Goal: Transaction & Acquisition: Purchase product/service

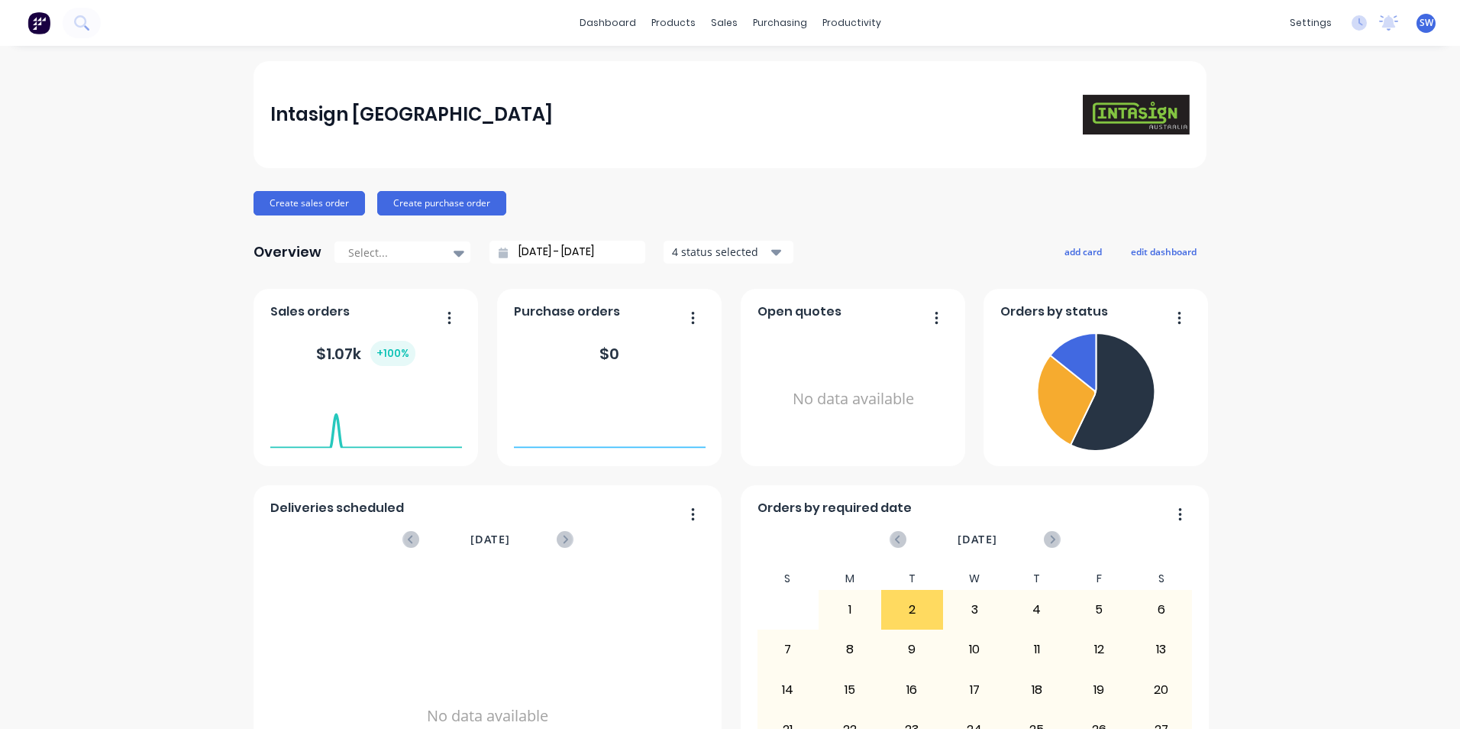
click at [1420, 25] on span "SW" at bounding box center [1427, 23] width 14 height 14
click at [1304, 187] on button "Sign out" at bounding box center [1331, 191] width 202 height 31
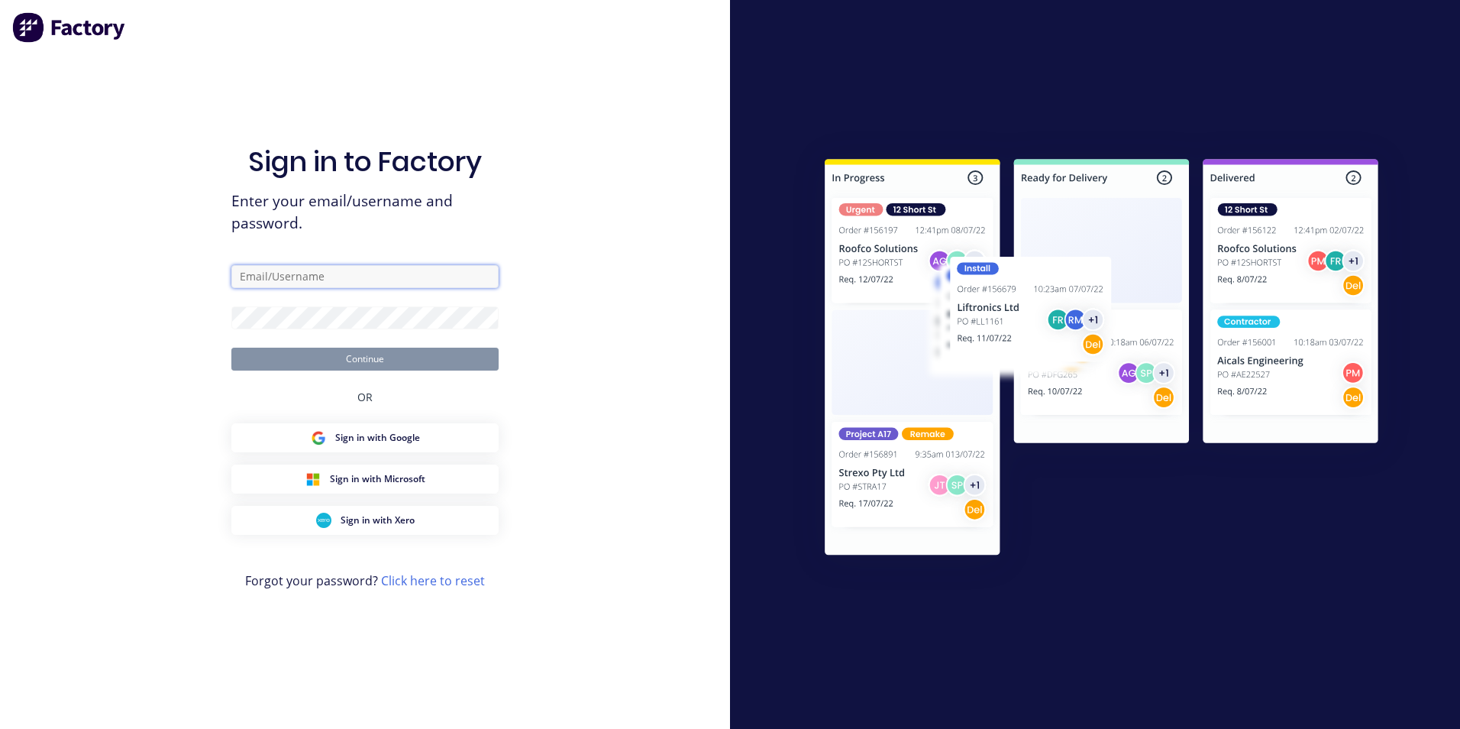
type input "[PERSON_NAME][EMAIL_ADDRESS][DOMAIN_NAME]"
click at [339, 366] on button "Continue" at bounding box center [364, 358] width 267 height 23
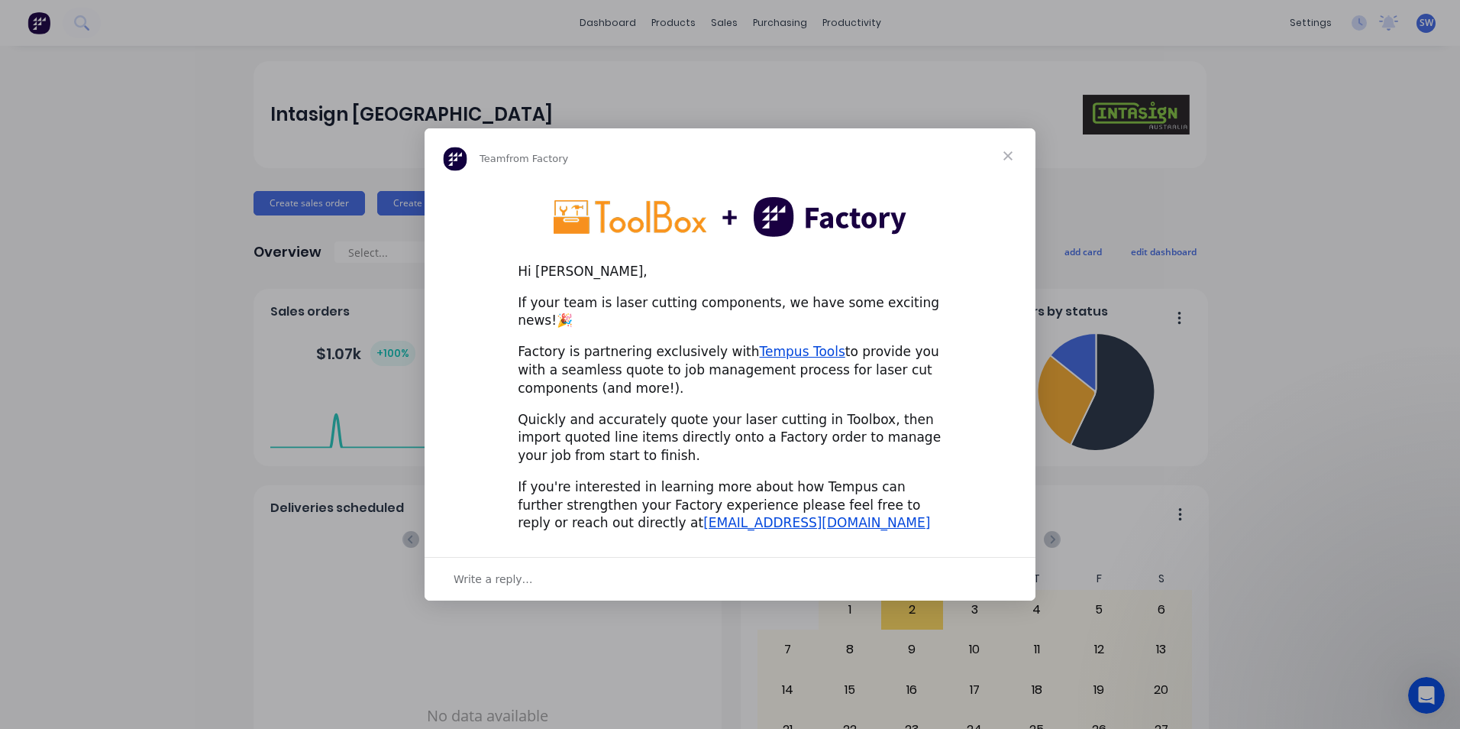
click at [1006, 159] on span "Close" at bounding box center [1008, 155] width 55 height 55
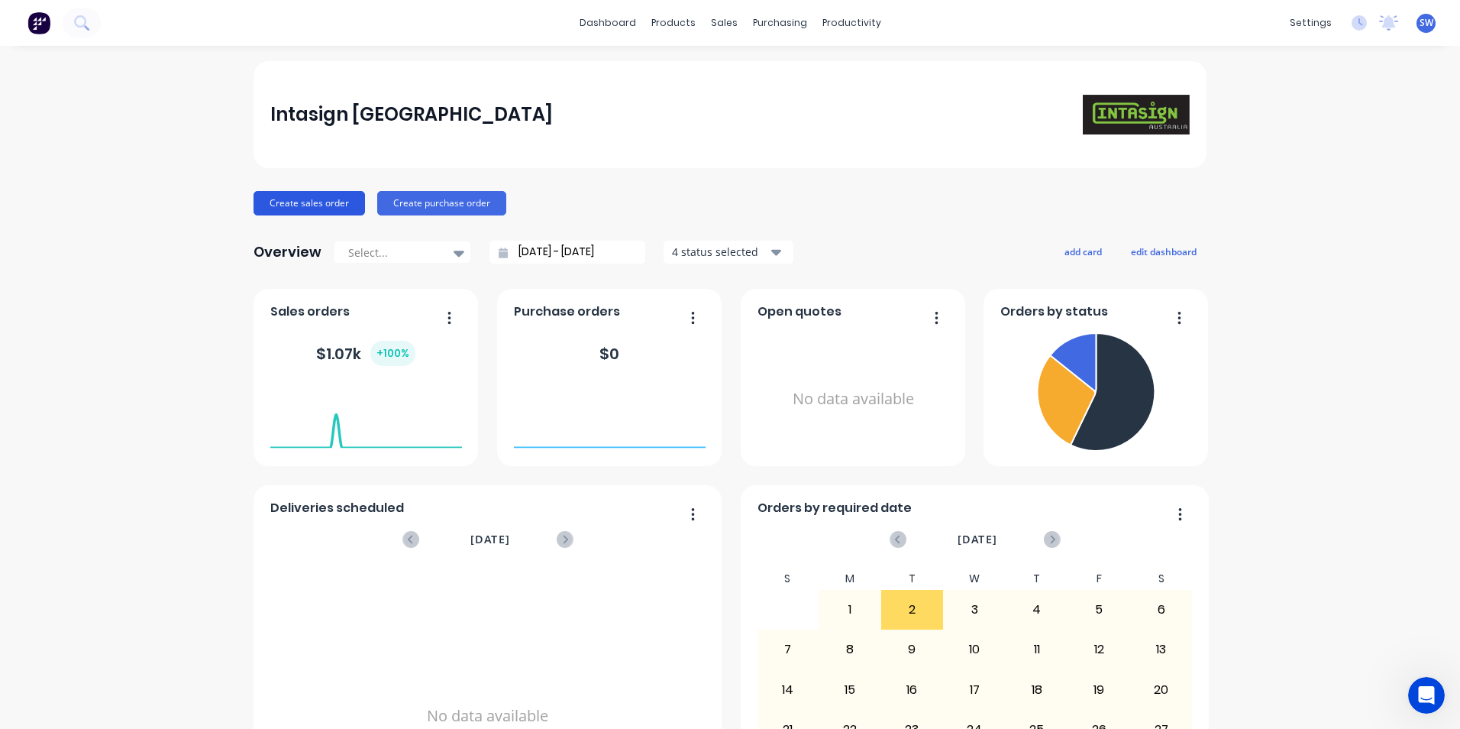
click at [318, 203] on button "Create sales order" at bounding box center [309, 203] width 111 height 24
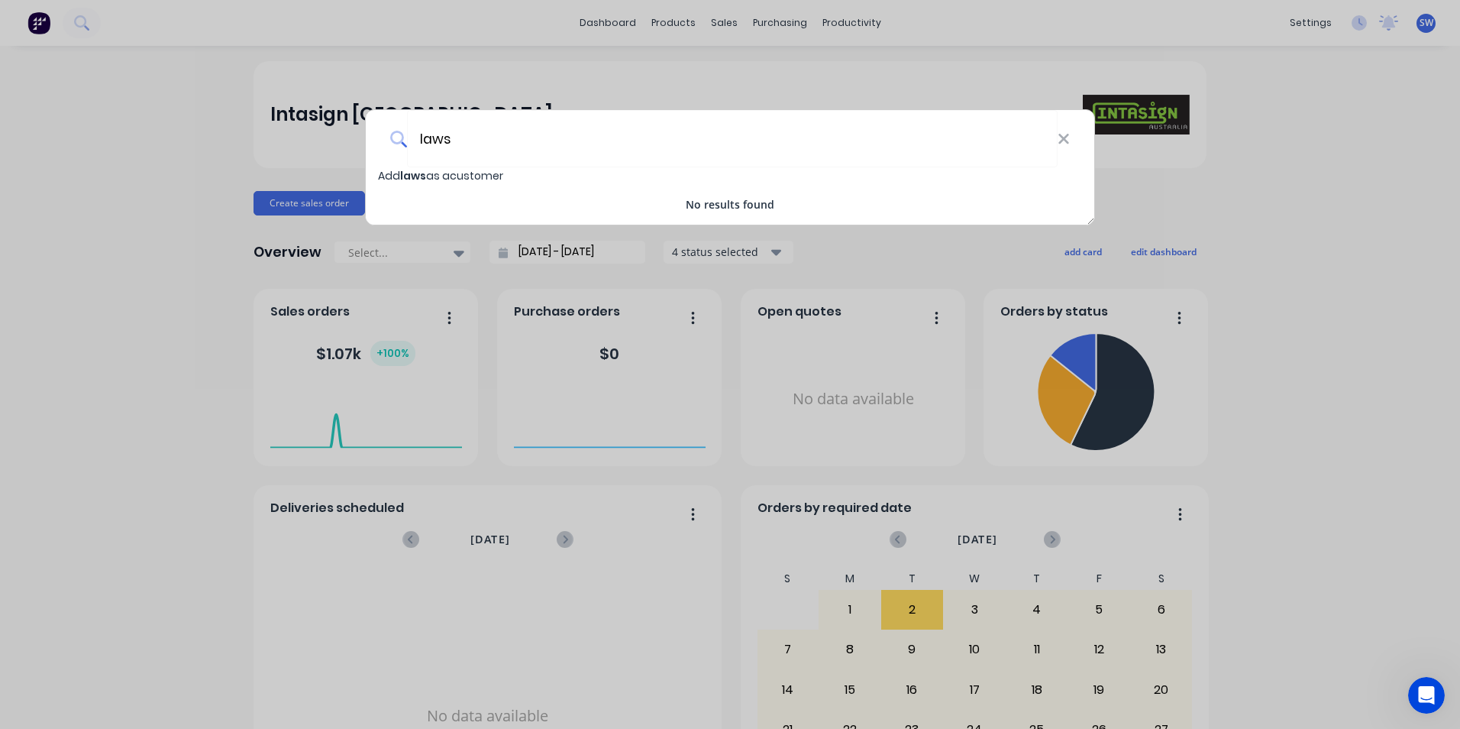
type input "laws"
click at [1071, 132] on div "laws" at bounding box center [730, 138] width 729 height 57
click at [1068, 134] on icon at bounding box center [1063, 139] width 10 height 10
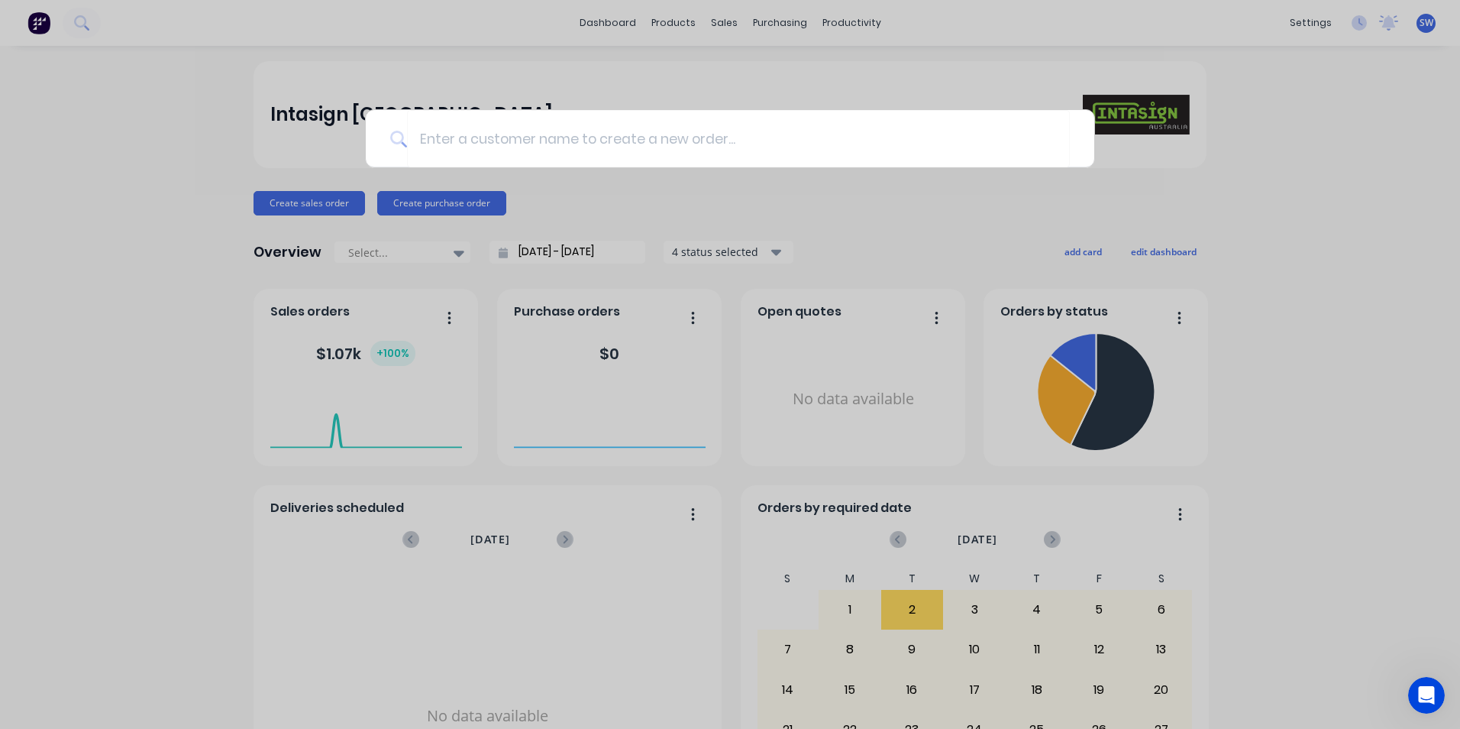
click at [454, 203] on div at bounding box center [730, 364] width 1460 height 729
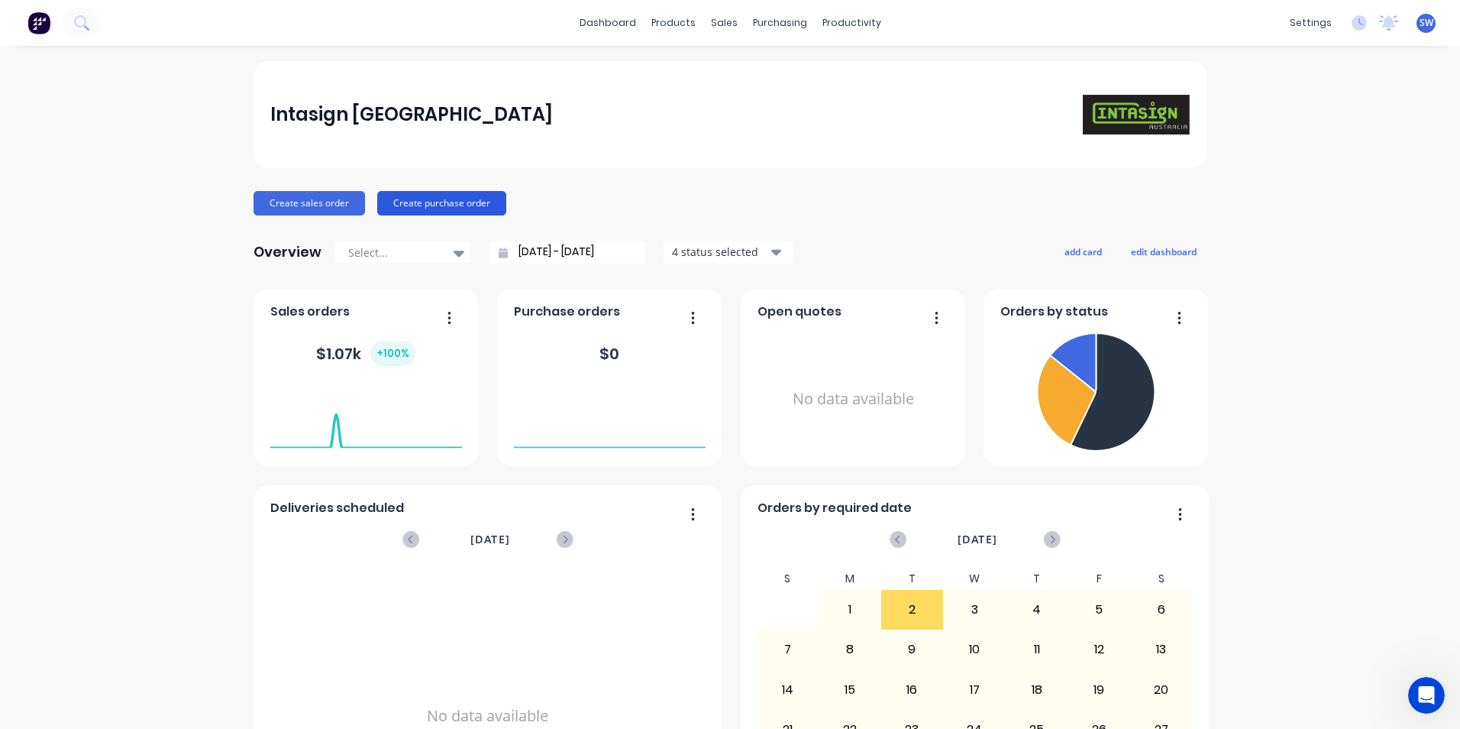
click at [446, 203] on button "Create purchase order" at bounding box center [441, 203] width 129 height 24
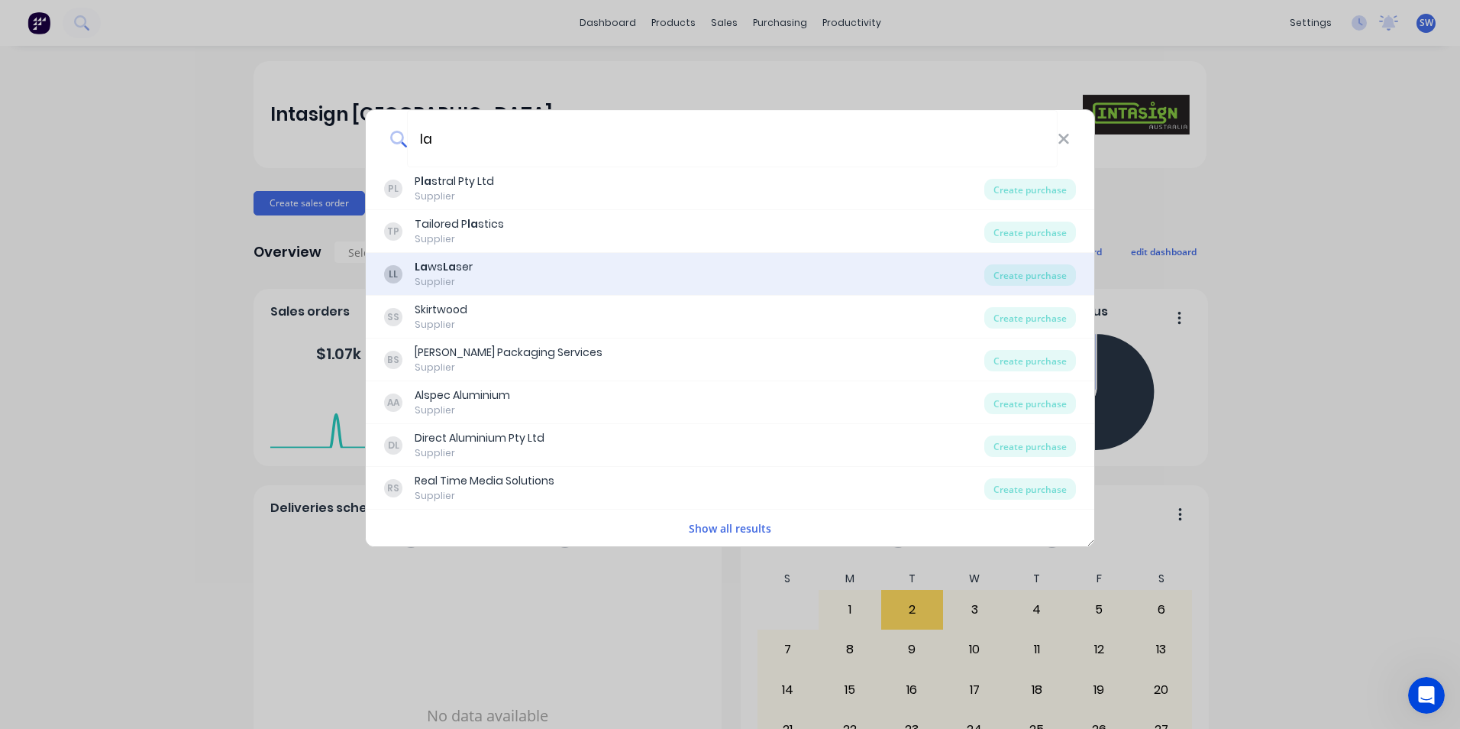
type input "la"
click at [451, 273] on b "La" at bounding box center [449, 266] width 13 height 15
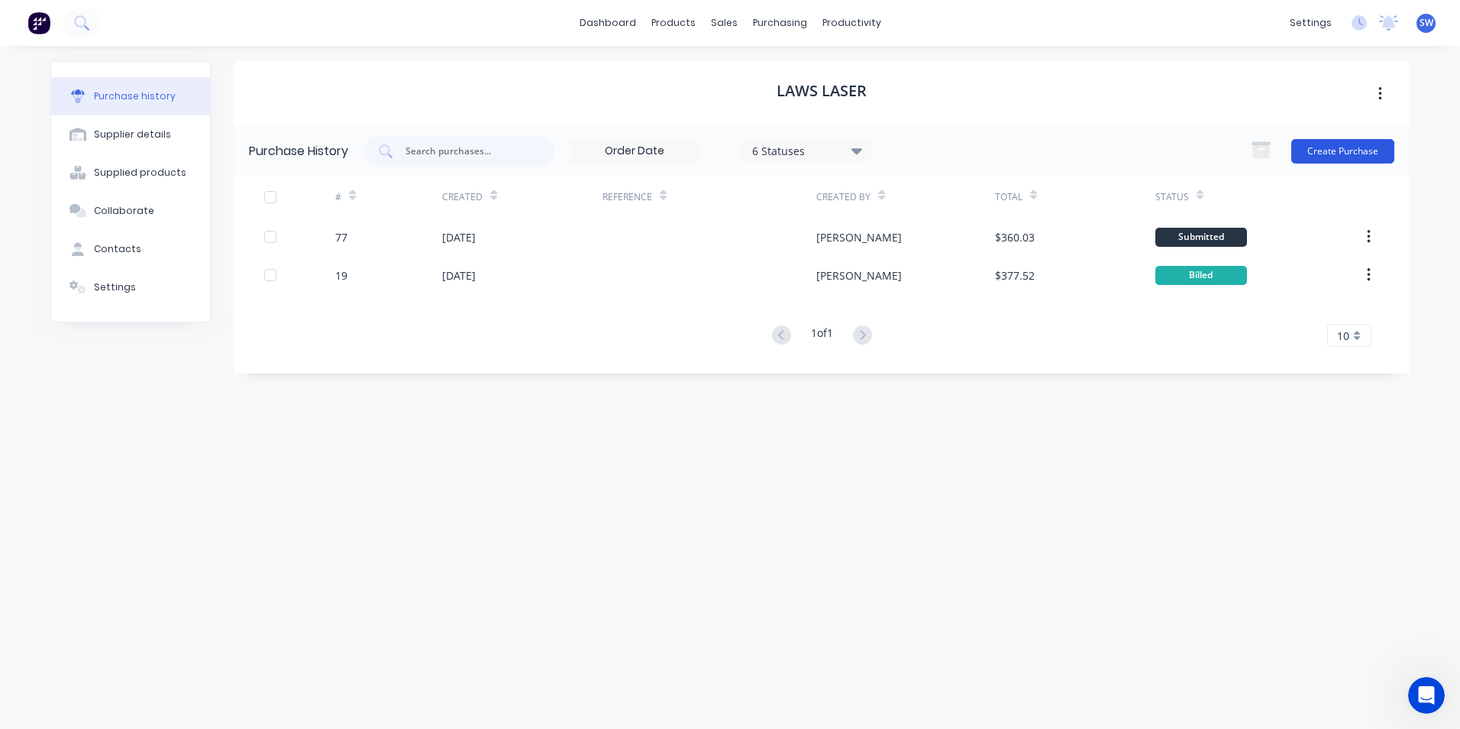
click at [1337, 149] on button "Create Purchase" at bounding box center [1342, 151] width 103 height 24
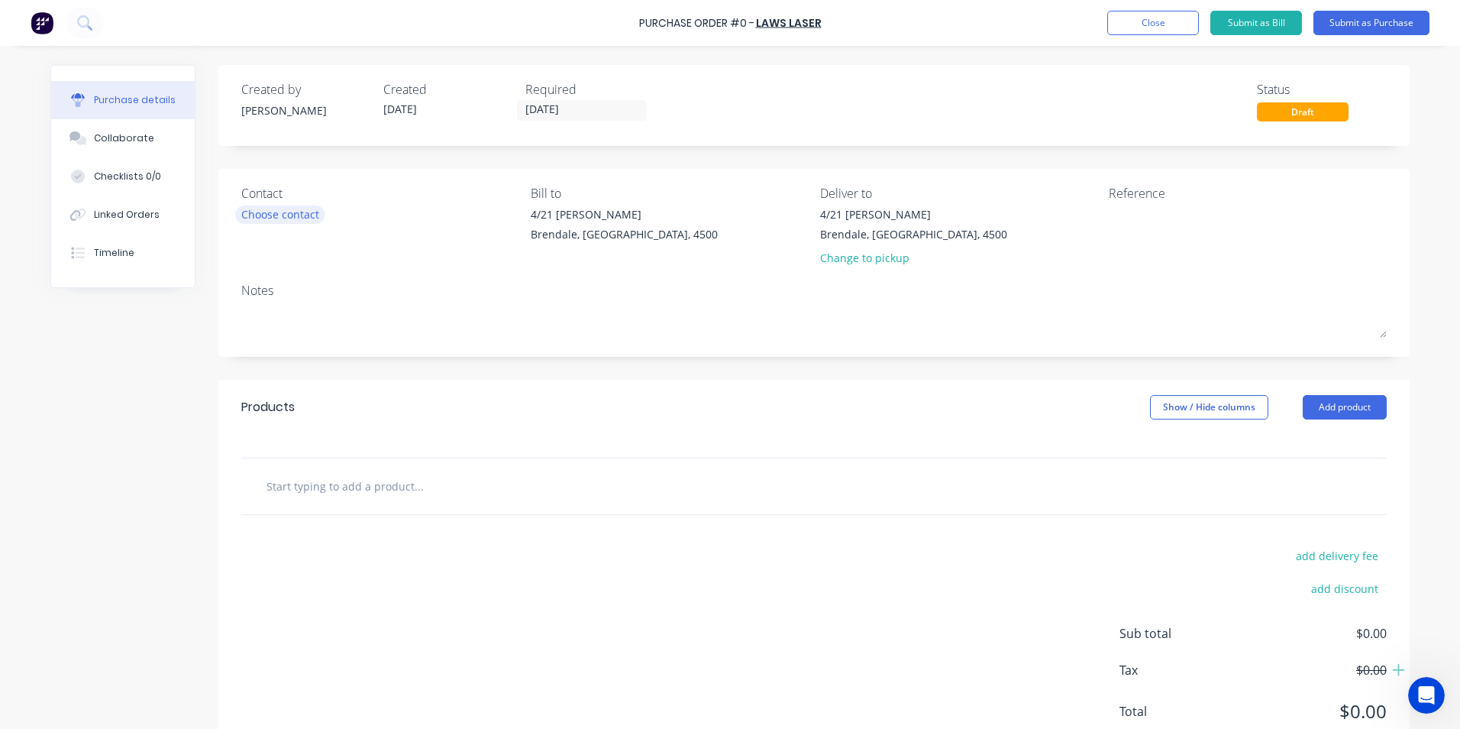
click at [291, 208] on div "Choose contact" at bounding box center [280, 214] width 78 height 16
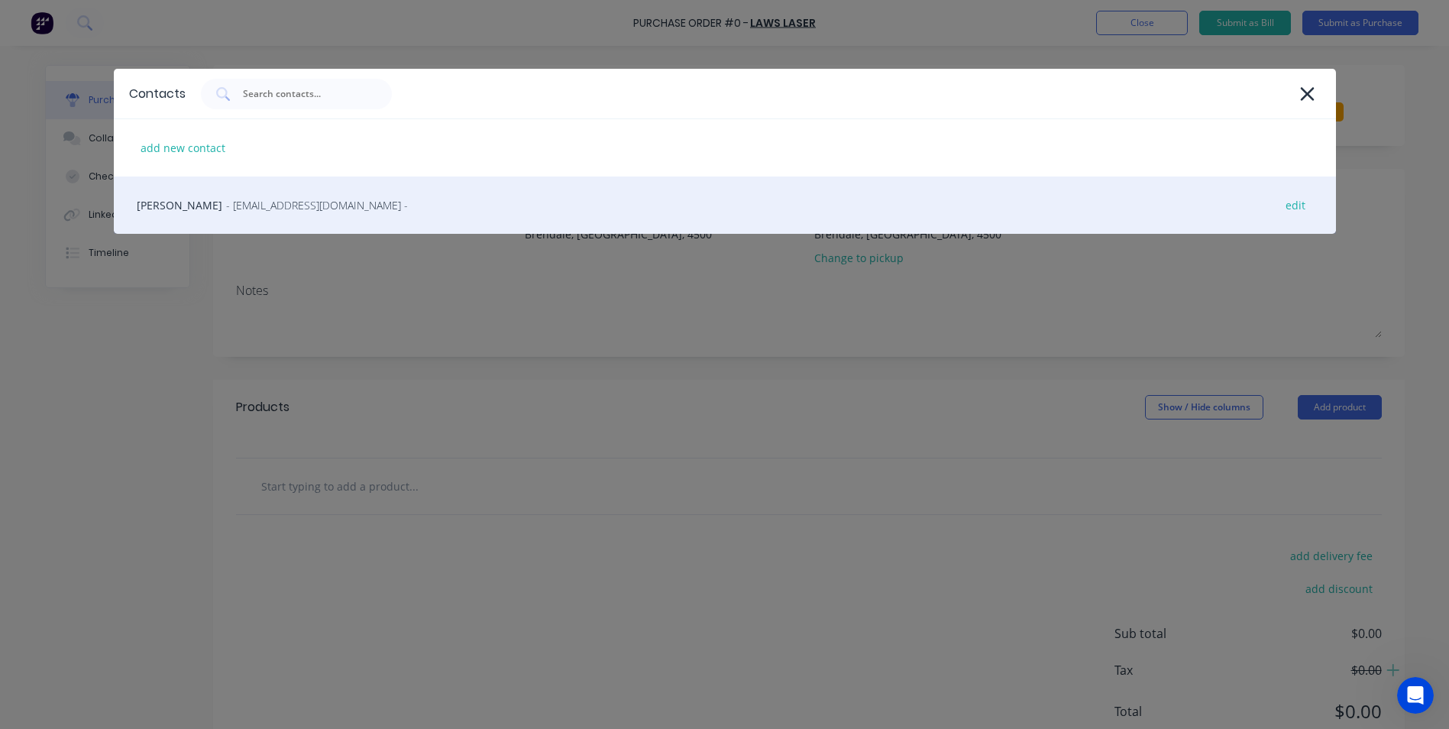
click at [226, 208] on span "- estimator@lawslaser.com -" at bounding box center [317, 205] width 182 height 16
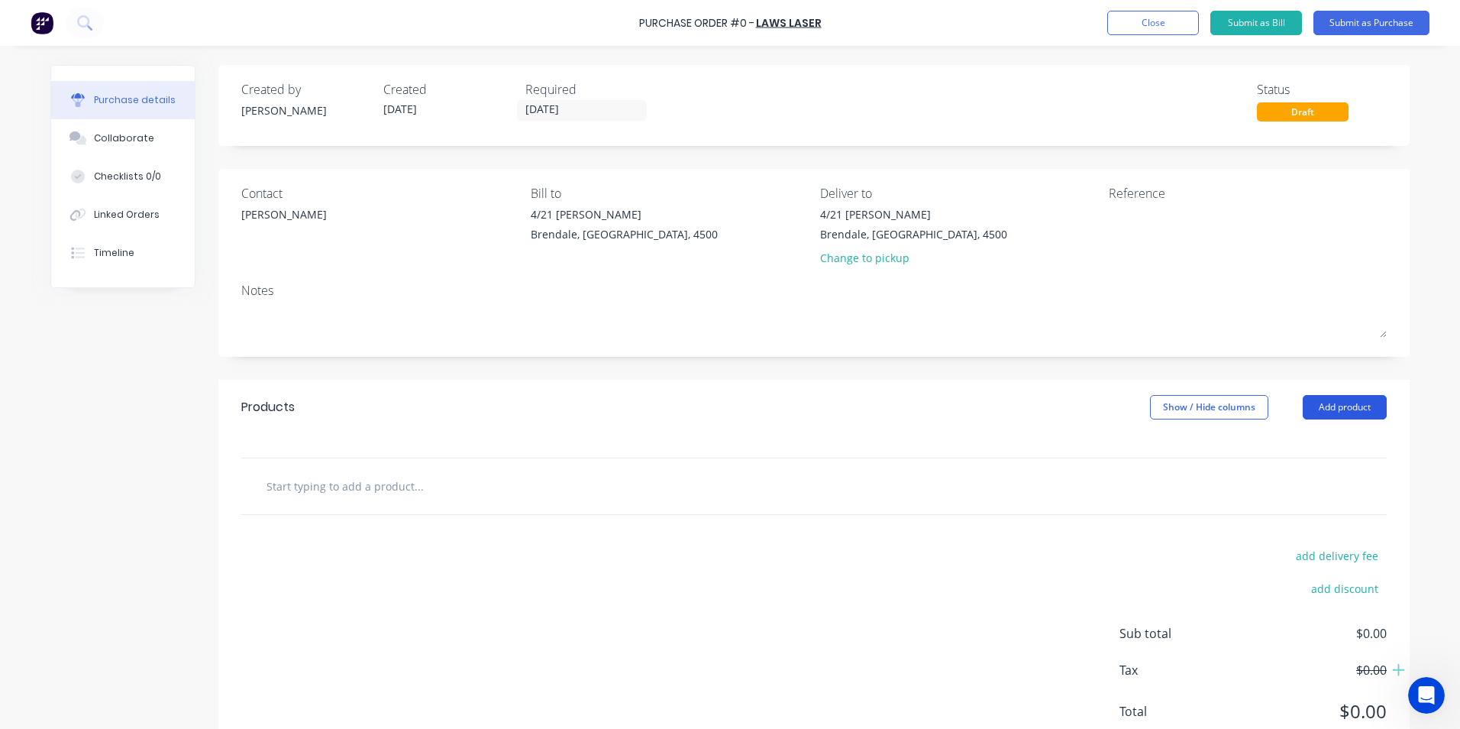
click at [1346, 402] on button "Add product" at bounding box center [1345, 407] width 84 height 24
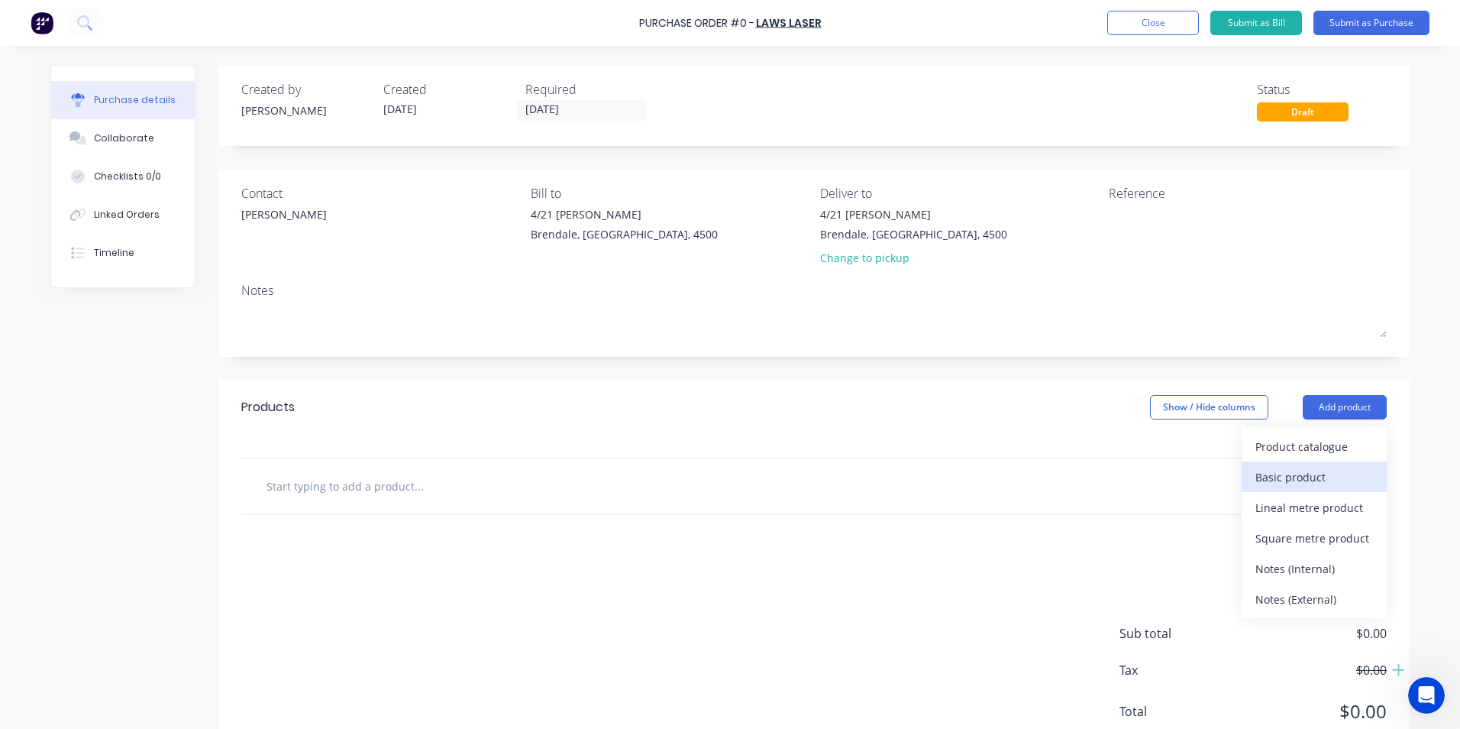
click at [1272, 477] on div "Basic product" at bounding box center [1314, 477] width 118 height 22
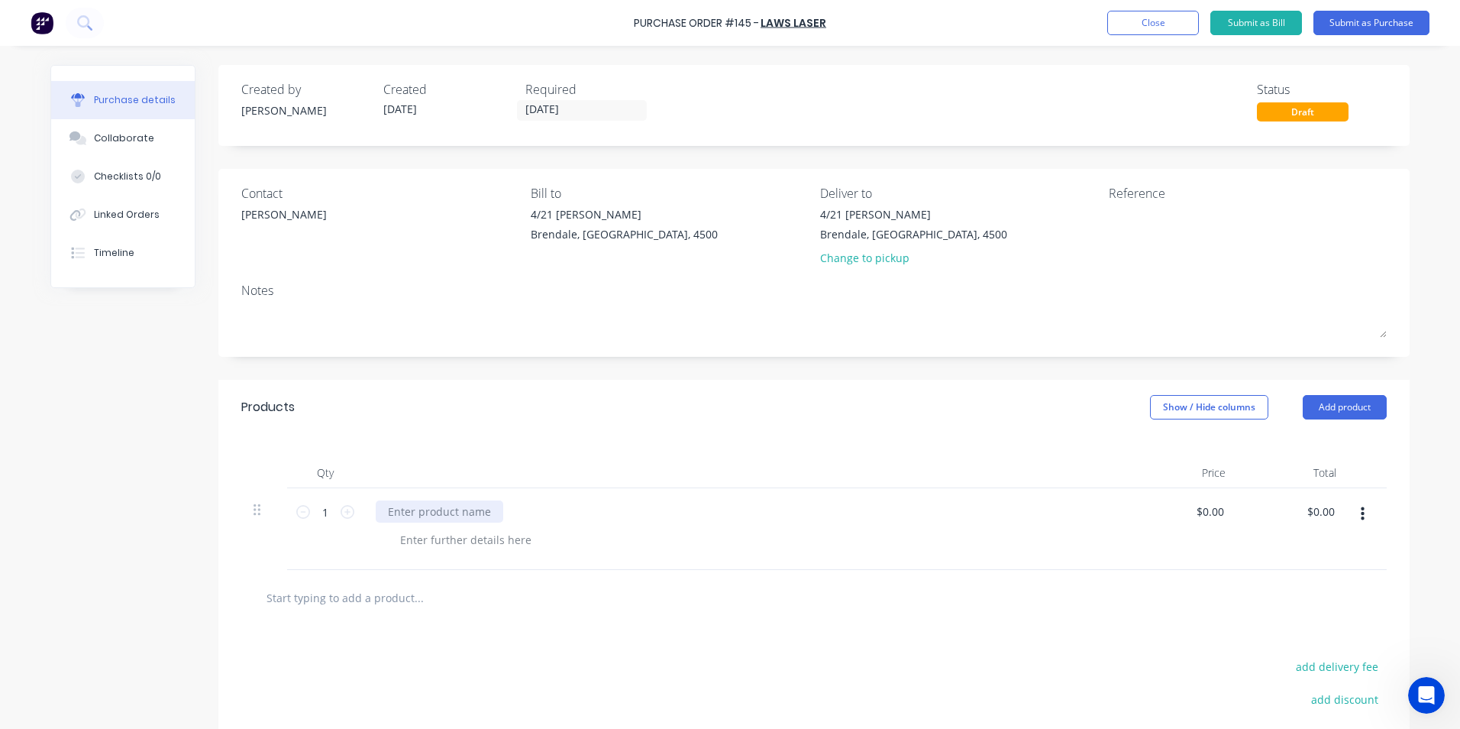
click at [425, 514] on div at bounding box center [440, 511] width 128 height 22
click at [1212, 507] on input "0.0000" at bounding box center [1206, 511] width 41 height 22
type input "$0.009"
type input "$0.01"
click at [1223, 512] on div "$0.009 $0.009" at bounding box center [1209, 511] width 47 height 22
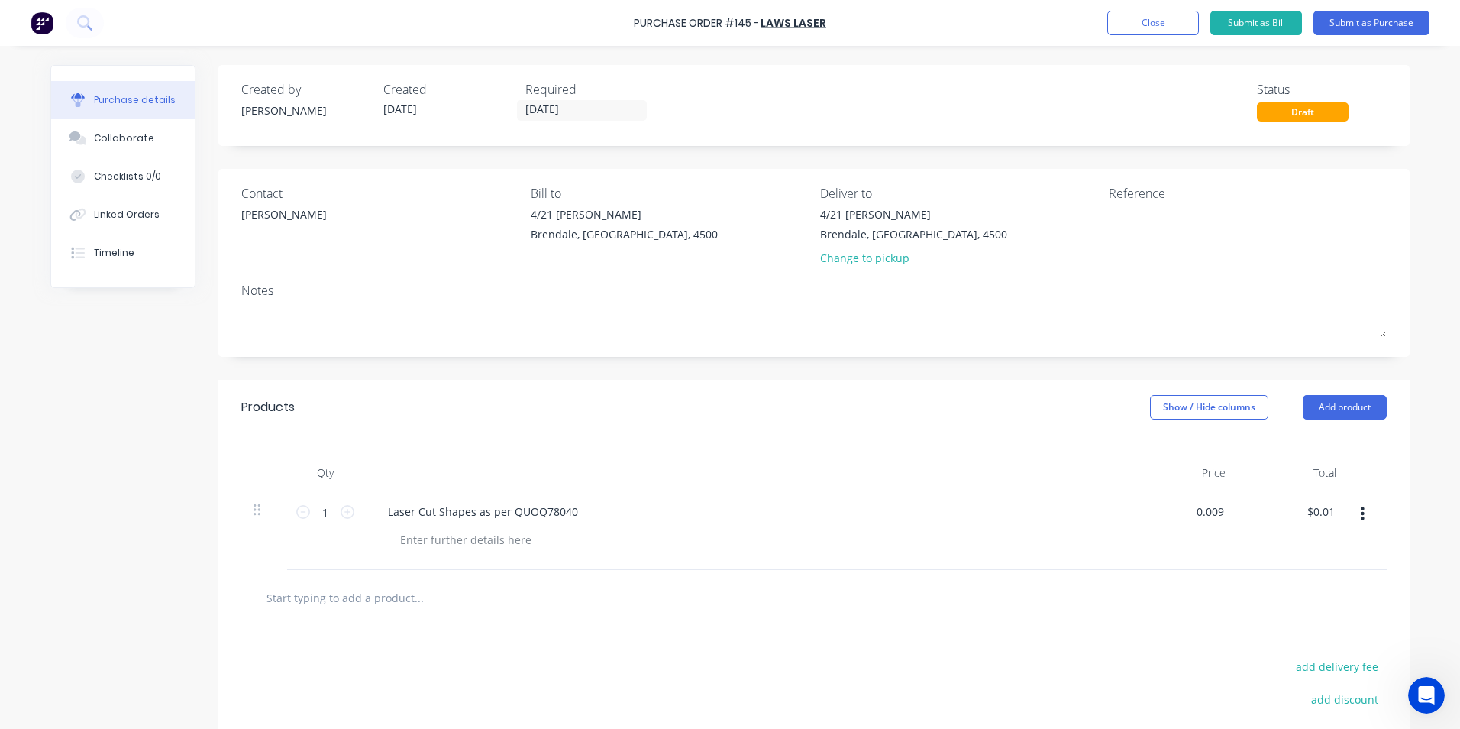
drag, startPoint x: 1194, startPoint y: 515, endPoint x: 1171, endPoint y: 511, distance: 24.0
click at [1174, 515] on div "0.009 0.009" at bounding box center [1182, 529] width 111 height 82
type input "$90.00"
click at [1319, 522] on input "90.00" at bounding box center [1320, 511] width 35 height 22
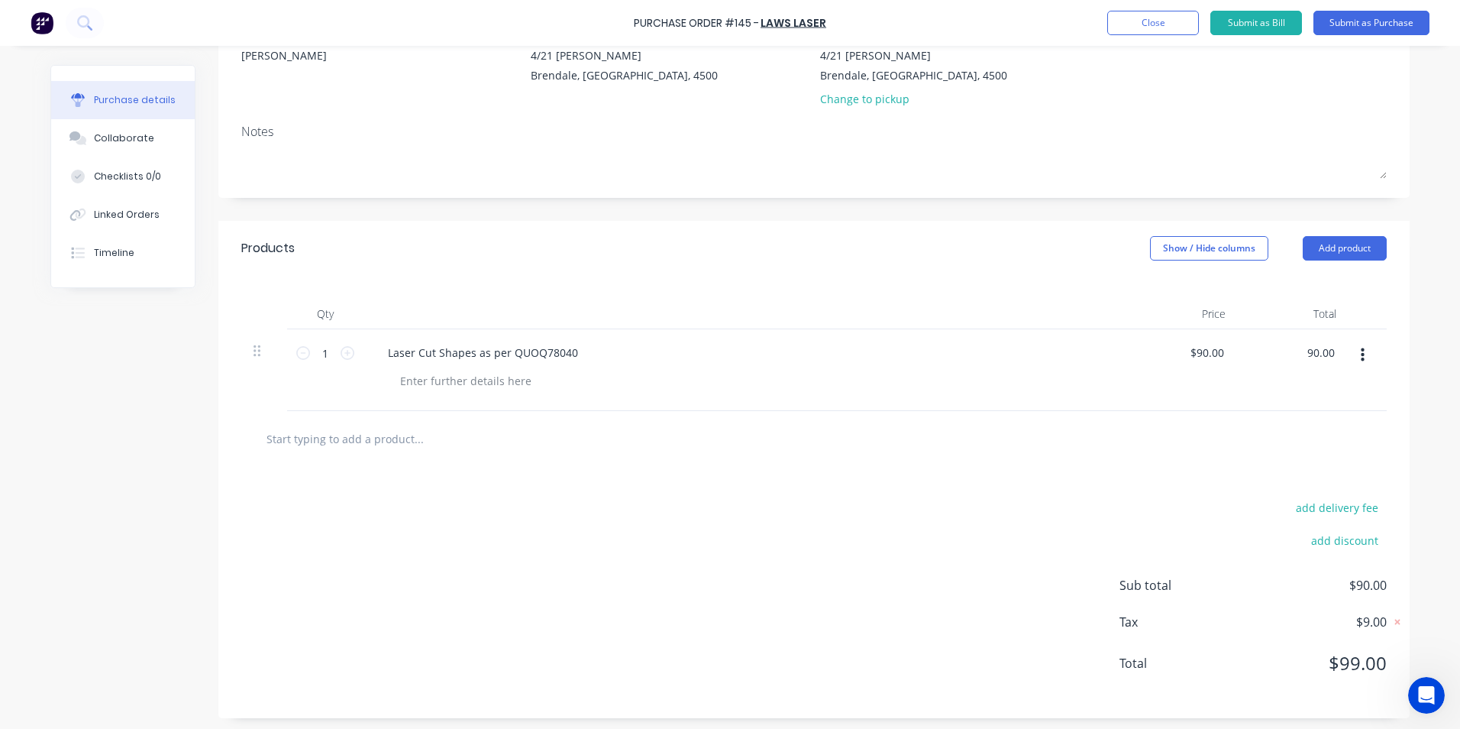
scroll to position [163, 0]
type input "$90.00"
click at [529, 344] on div "Laser Cut Shapes as per QUOQ78040" at bounding box center [483, 348] width 215 height 22
click at [1369, 23] on button "Submit as Purchase" at bounding box center [1372, 23] width 116 height 24
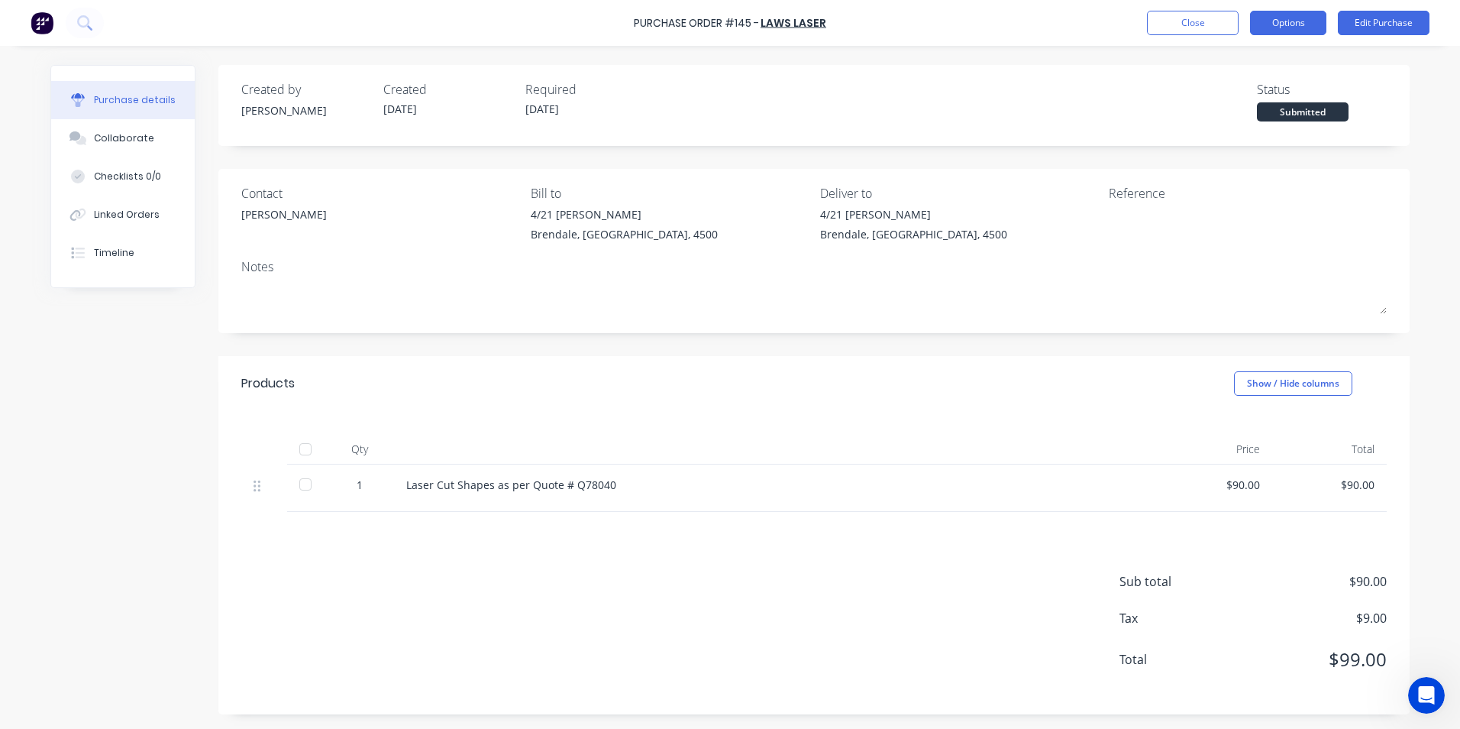
click at [1284, 23] on button "Options" at bounding box center [1288, 23] width 76 height 24
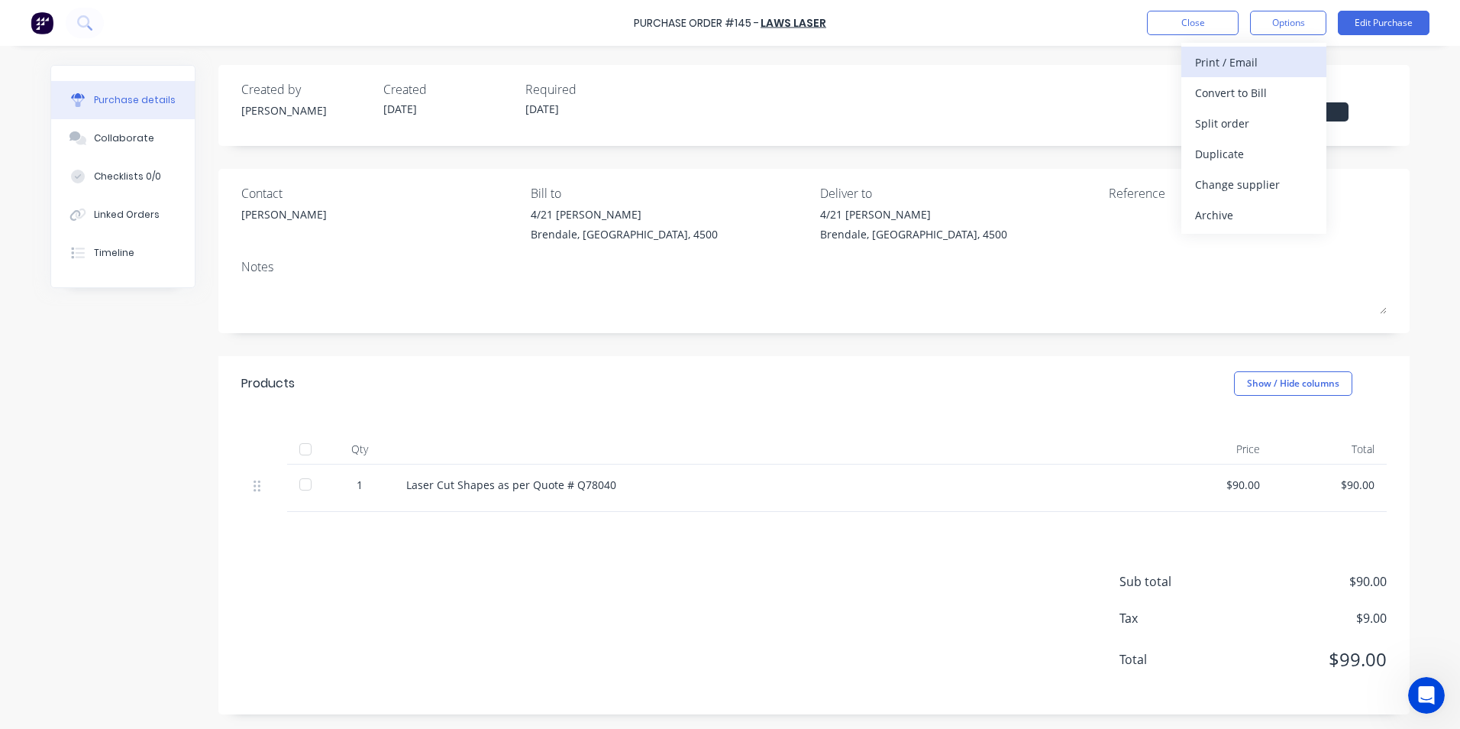
click at [1234, 60] on div "Print / Email" at bounding box center [1254, 62] width 118 height 22
click at [1238, 90] on div "With pricing" at bounding box center [1254, 93] width 118 height 22
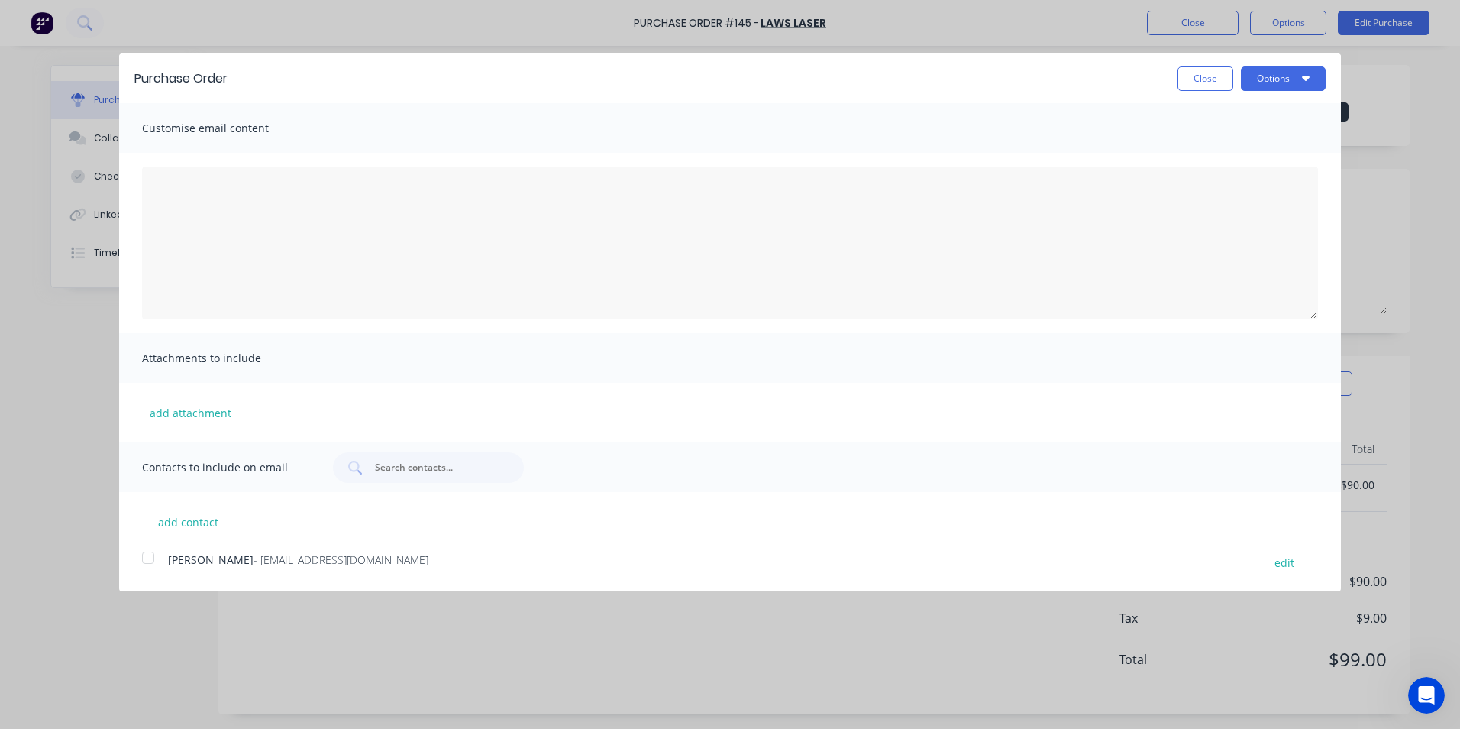
click at [154, 557] on div at bounding box center [148, 557] width 31 height 31
click at [179, 181] on textarea "03/09/25" at bounding box center [730, 242] width 1176 height 153
type textarea "Hi Kiu, PO for Laser Cut Shapes"
click at [1288, 76] on button "Options" at bounding box center [1283, 78] width 85 height 24
click at [1218, 144] on div "Email" at bounding box center [1253, 148] width 118 height 22
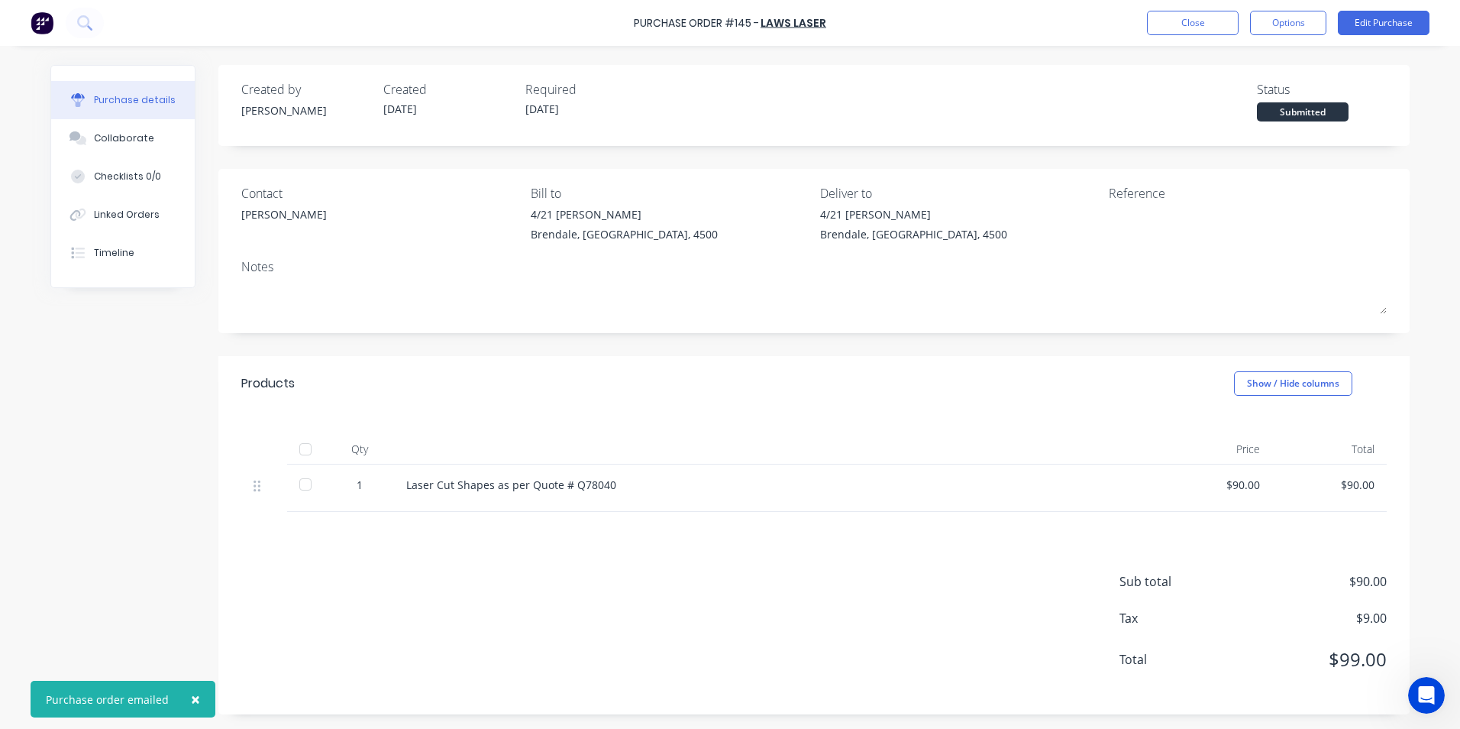
click at [192, 697] on span "×" at bounding box center [195, 698] width 9 height 21
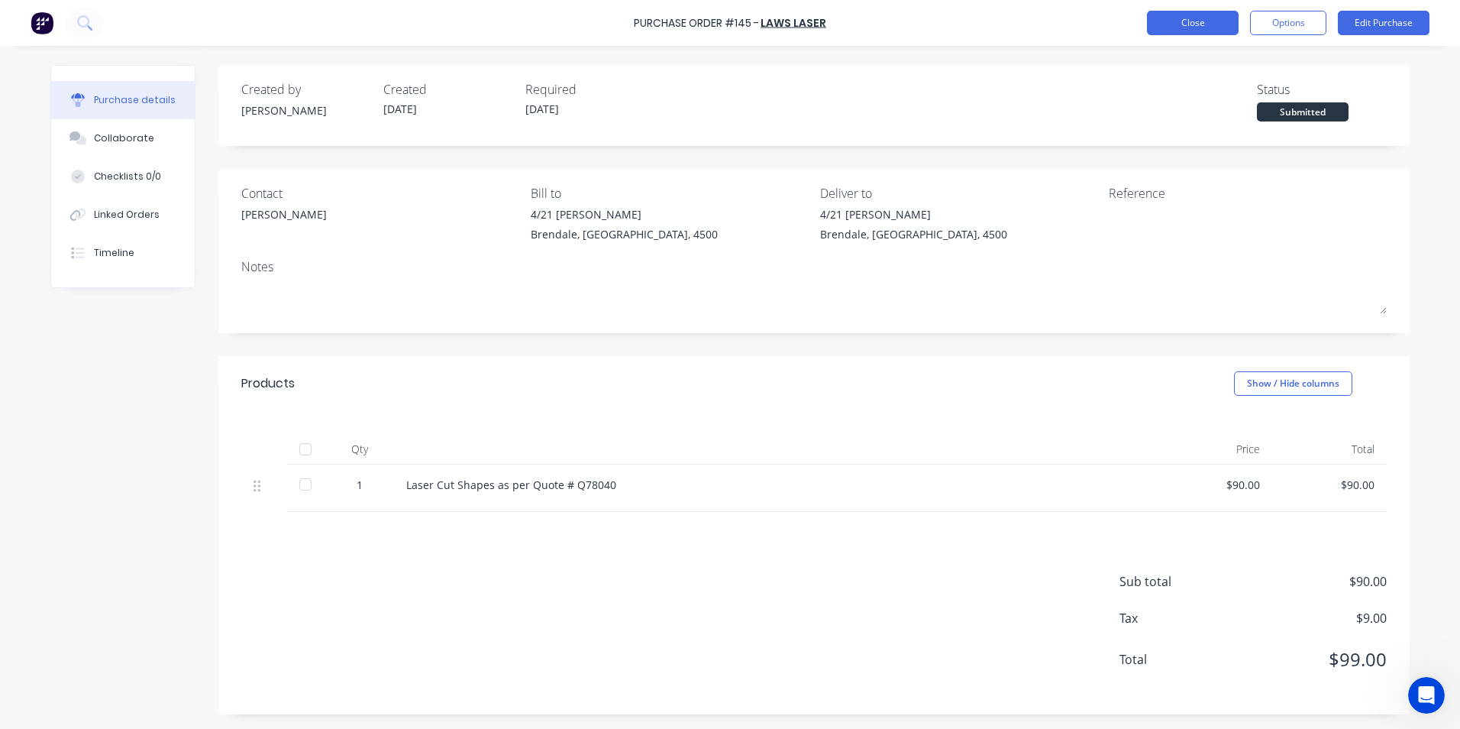
click at [1170, 26] on button "Close" at bounding box center [1193, 23] width 92 height 24
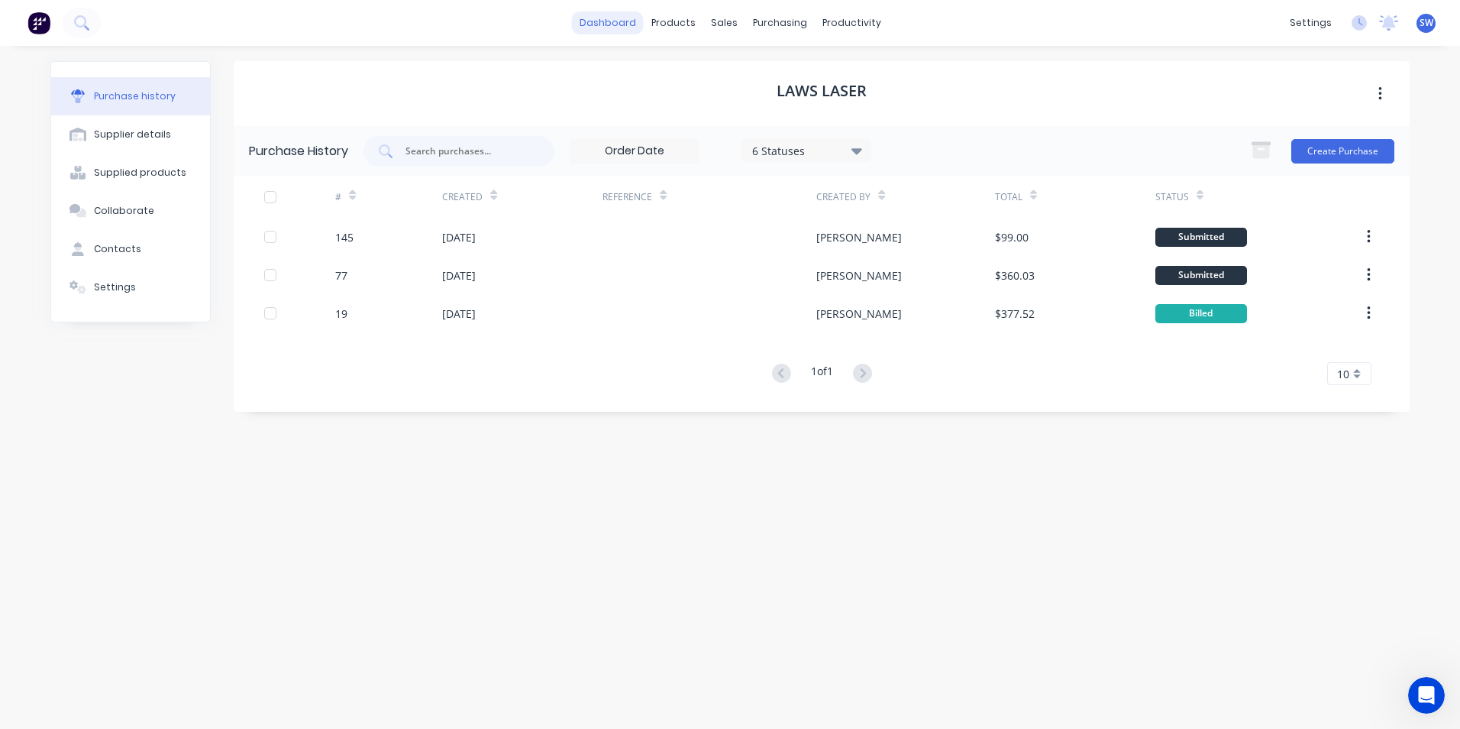
click at [608, 21] on link "dashboard" at bounding box center [608, 22] width 72 height 23
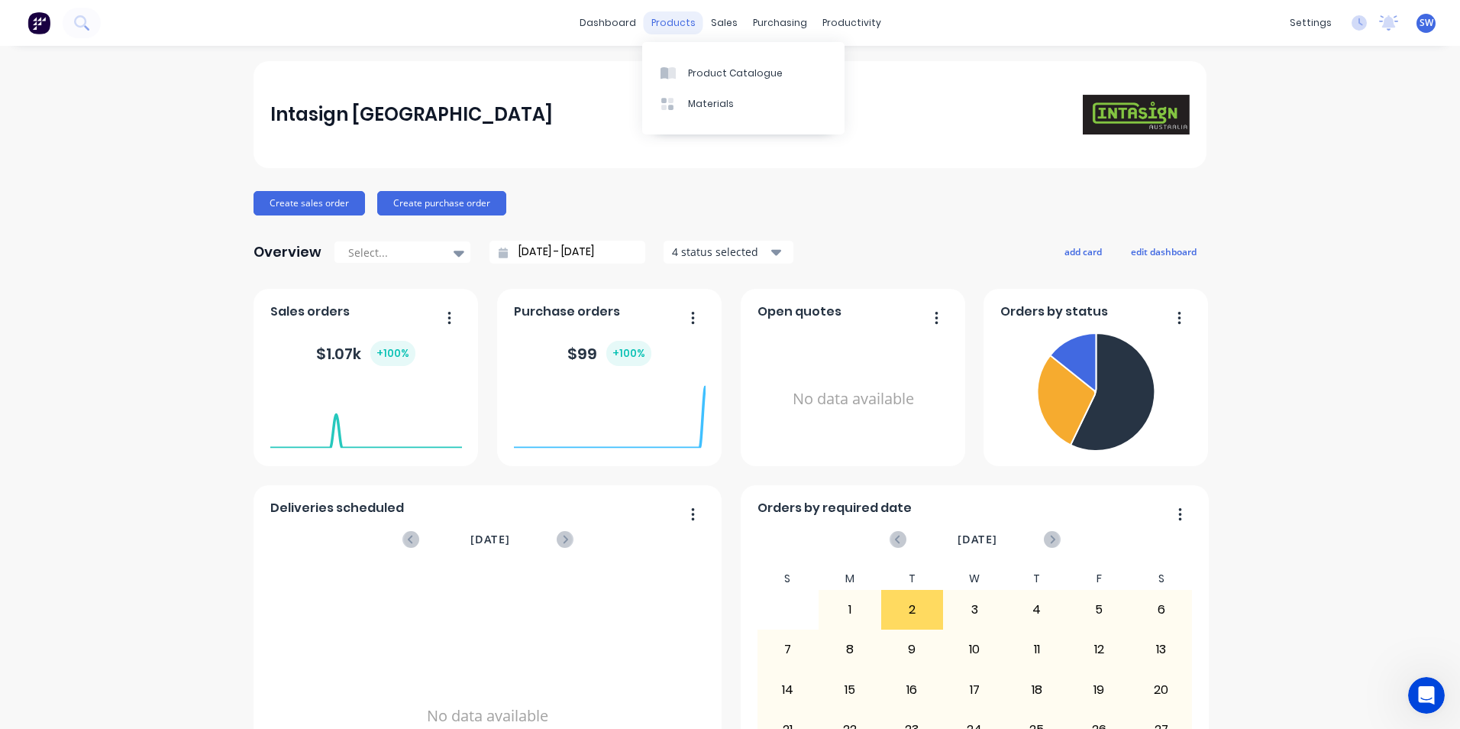
click at [676, 24] on div "products" at bounding box center [674, 22] width 60 height 23
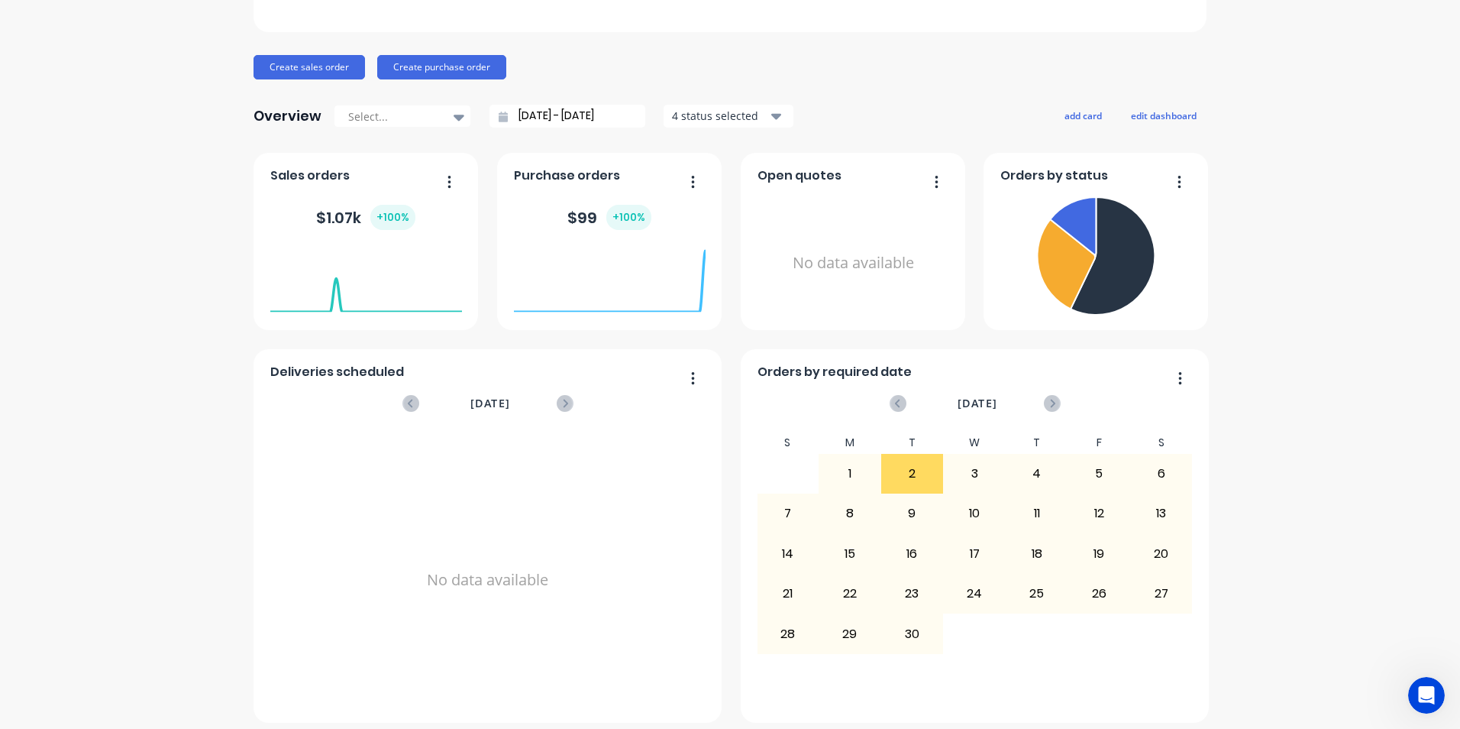
scroll to position [145, 0]
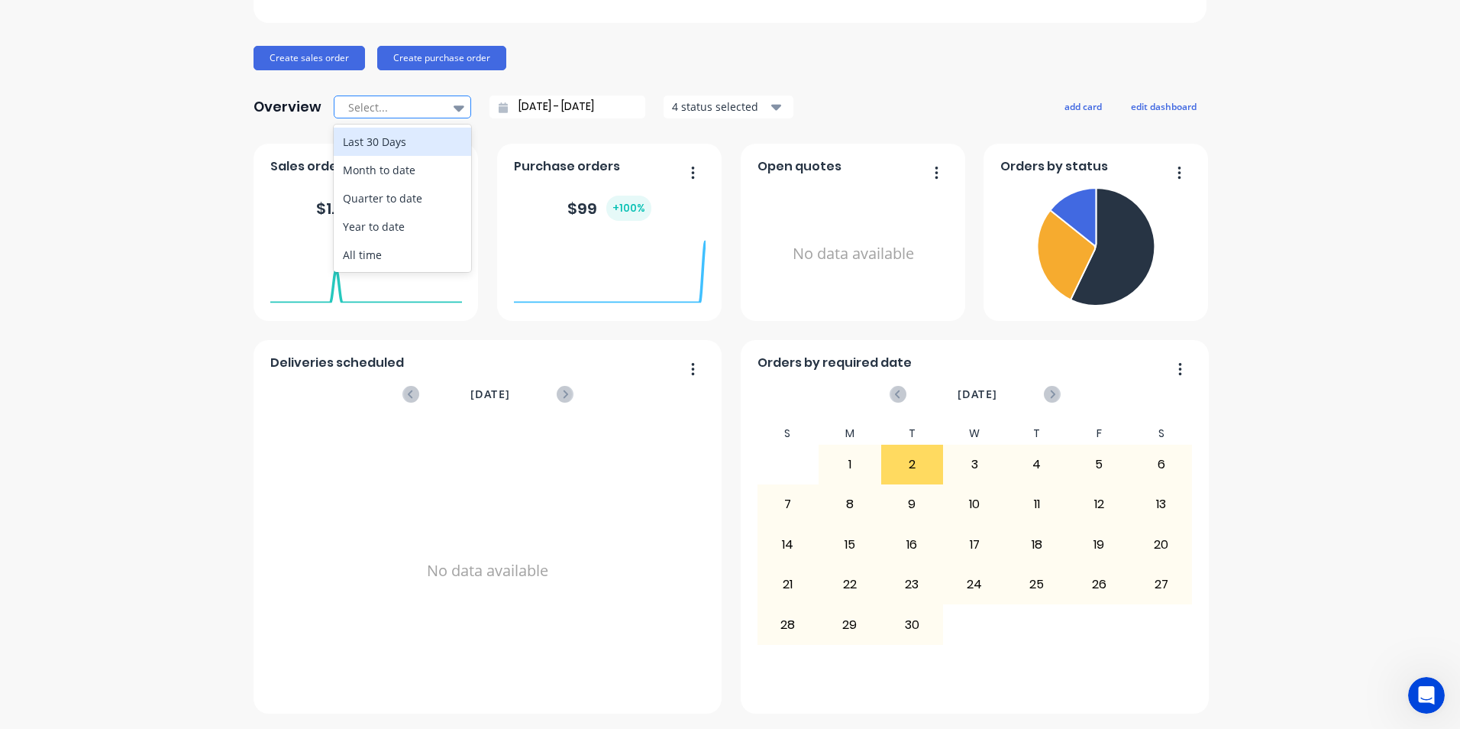
click at [454, 105] on icon at bounding box center [459, 108] width 11 height 6
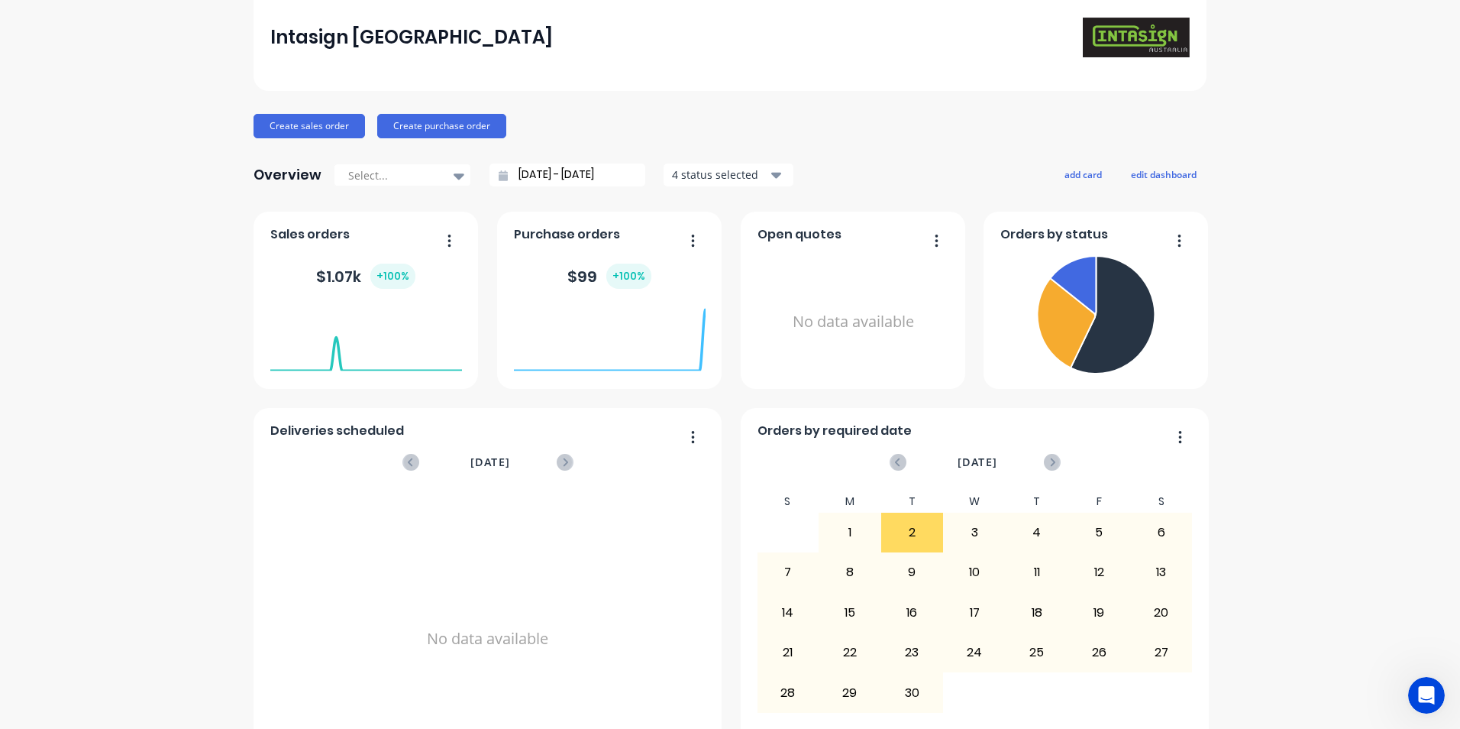
scroll to position [0, 0]
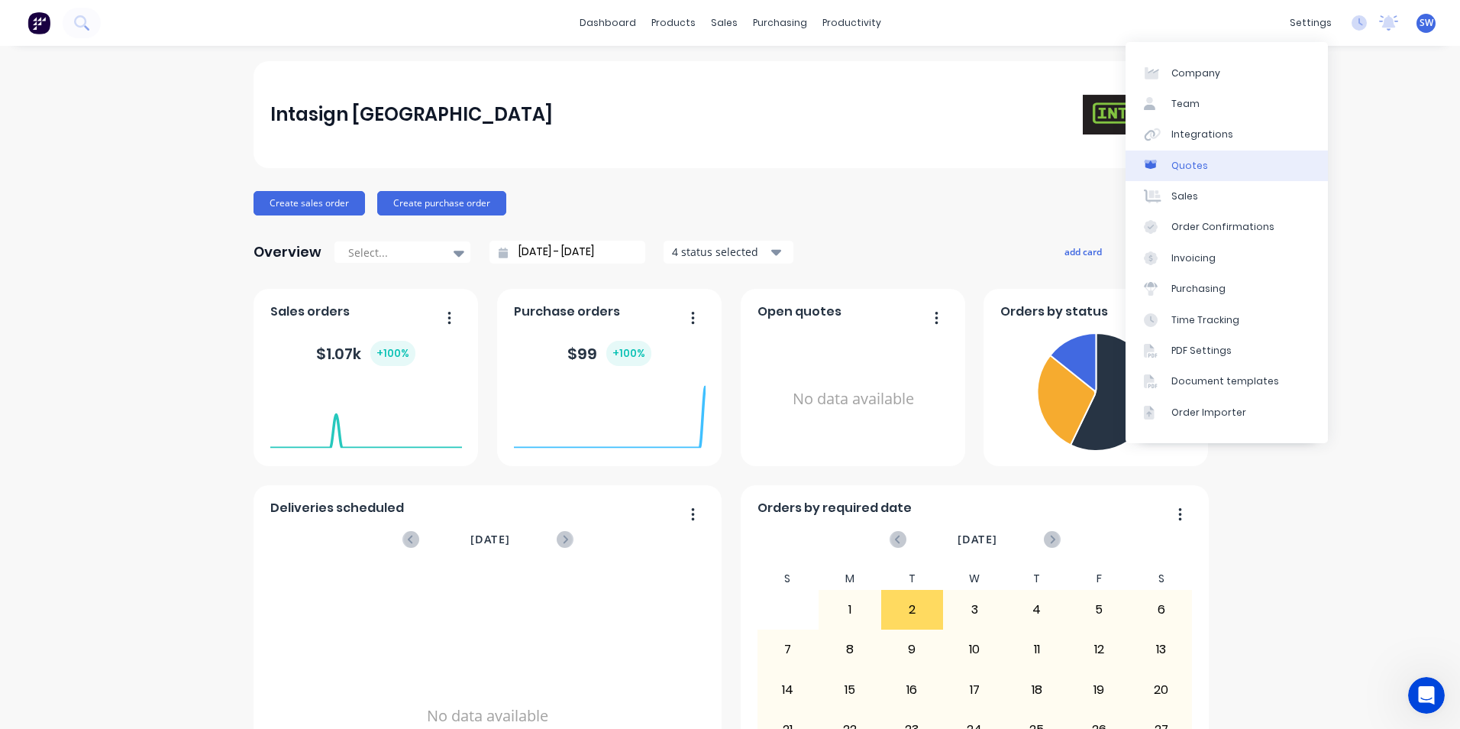
click at [1188, 163] on div "Quotes" at bounding box center [1189, 166] width 37 height 14
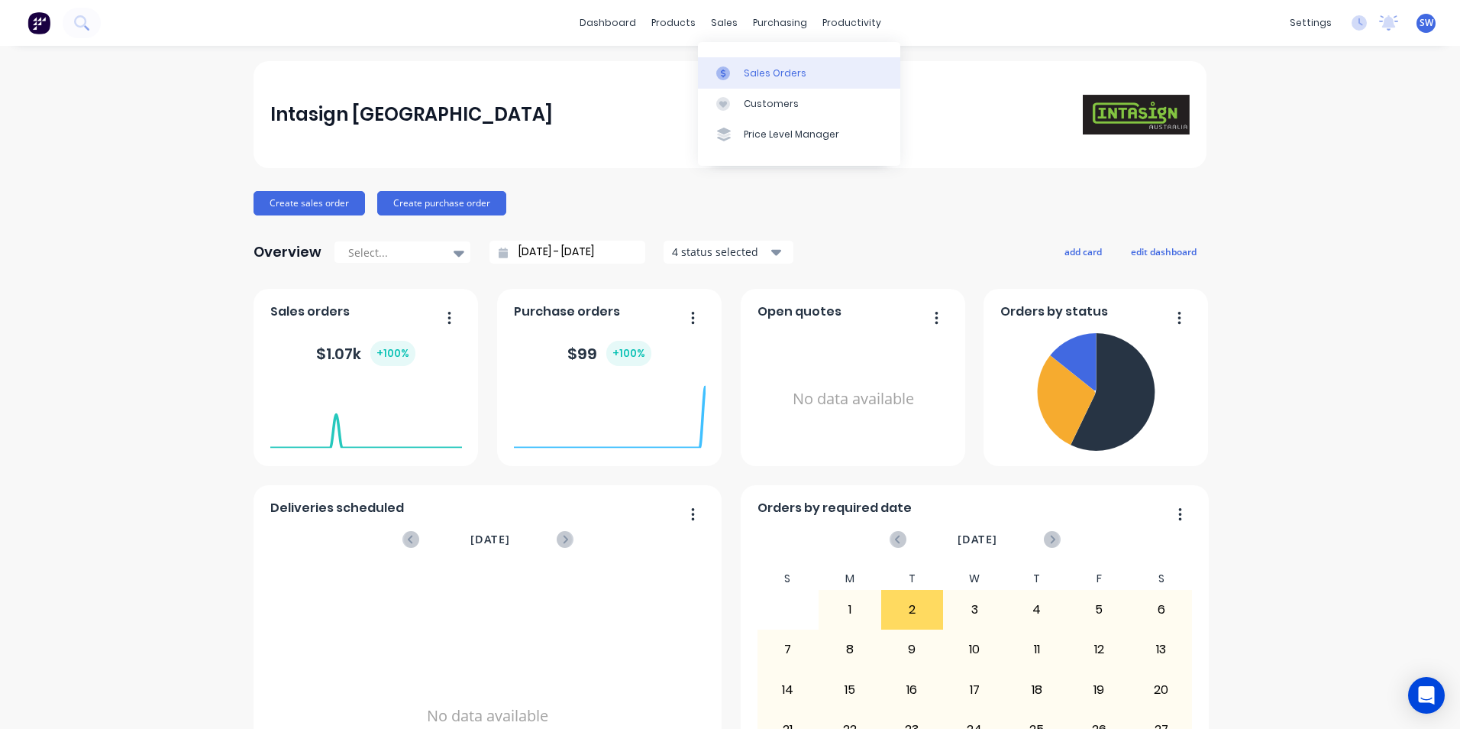
click at [762, 70] on div "Sales Orders" at bounding box center [775, 73] width 63 height 14
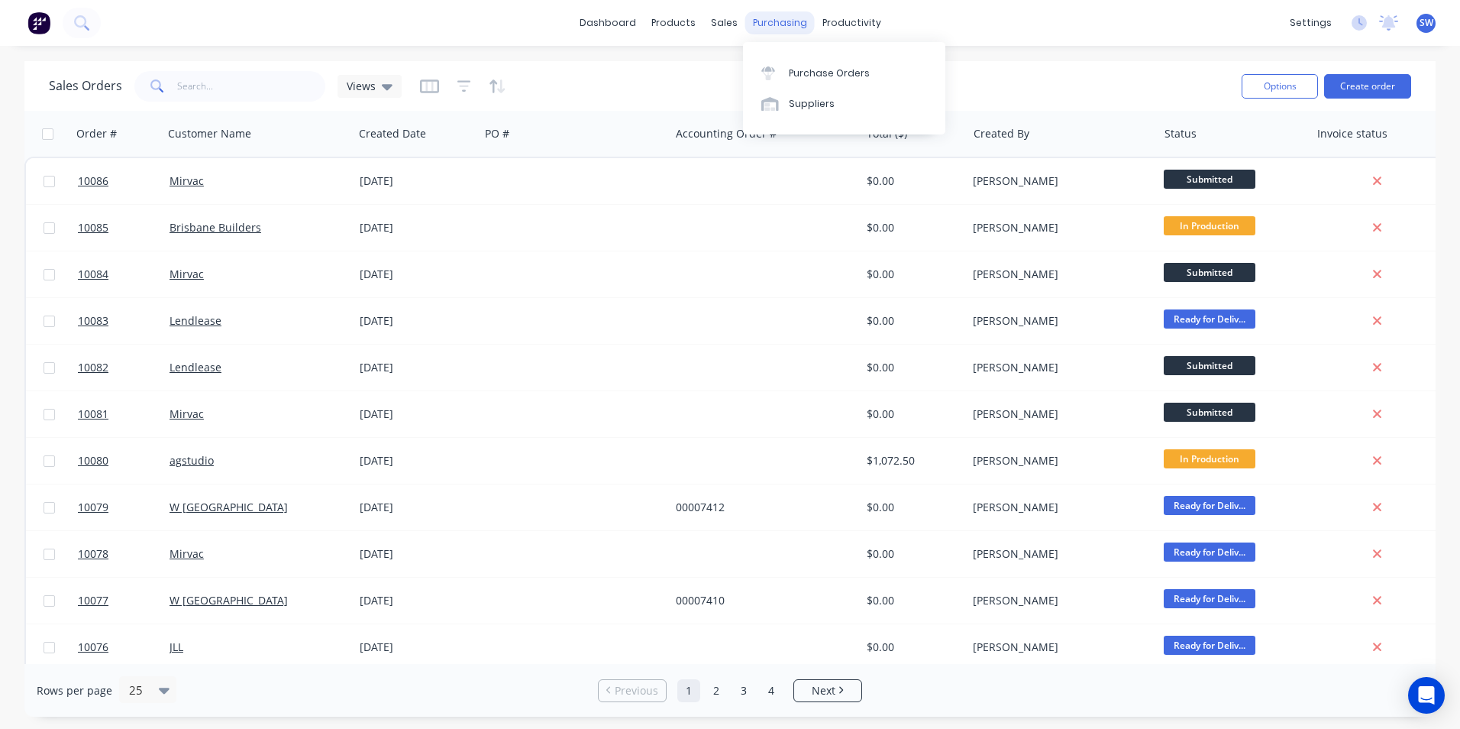
click at [785, 23] on div "purchasing" at bounding box center [779, 22] width 69 height 23
click at [215, 20] on div "dashboard products sales purchasing productivity dashboard products Product Cat…" at bounding box center [730, 23] width 1460 height 46
click at [606, 22] on link "dashboard" at bounding box center [608, 22] width 72 height 23
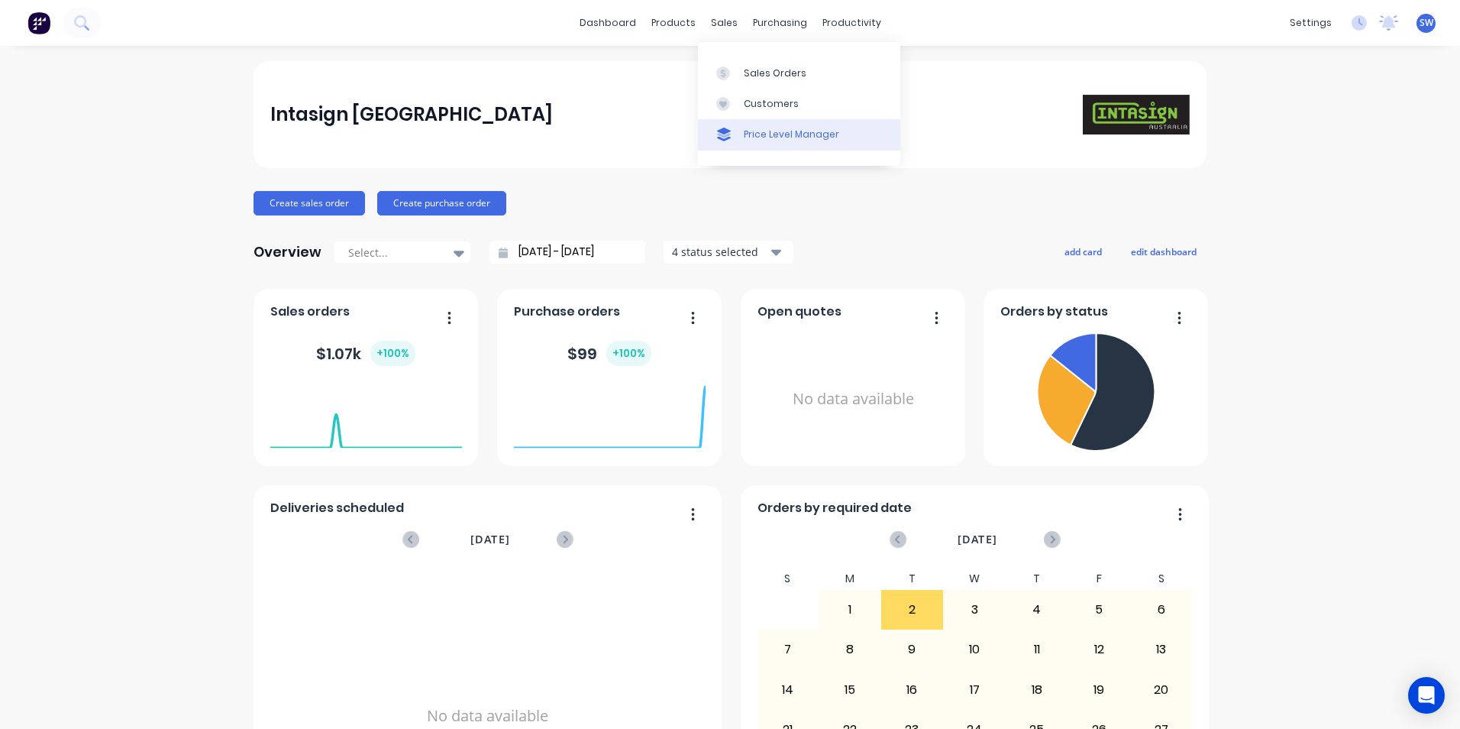
click at [755, 134] on div "Price Level Manager" at bounding box center [791, 135] width 95 height 14
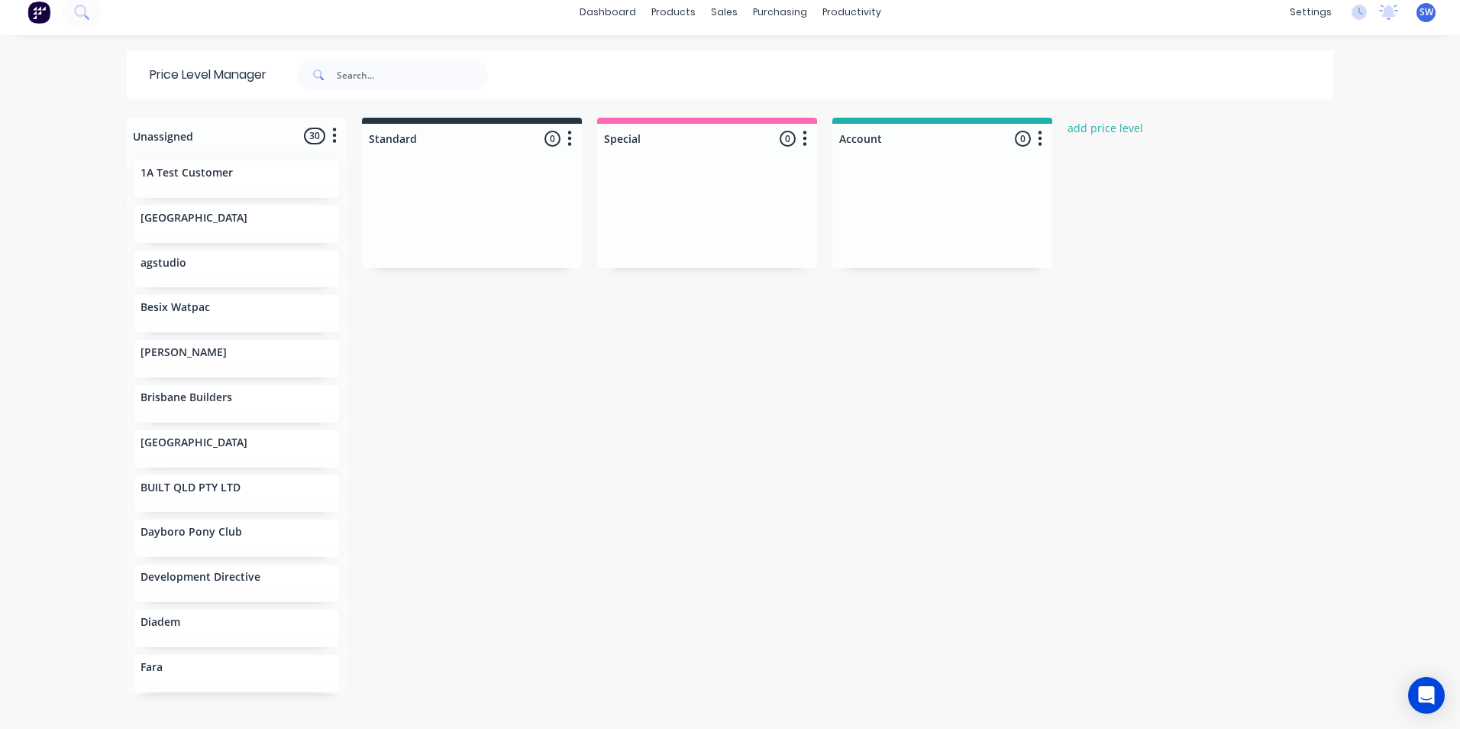
scroll to position [14, 0]
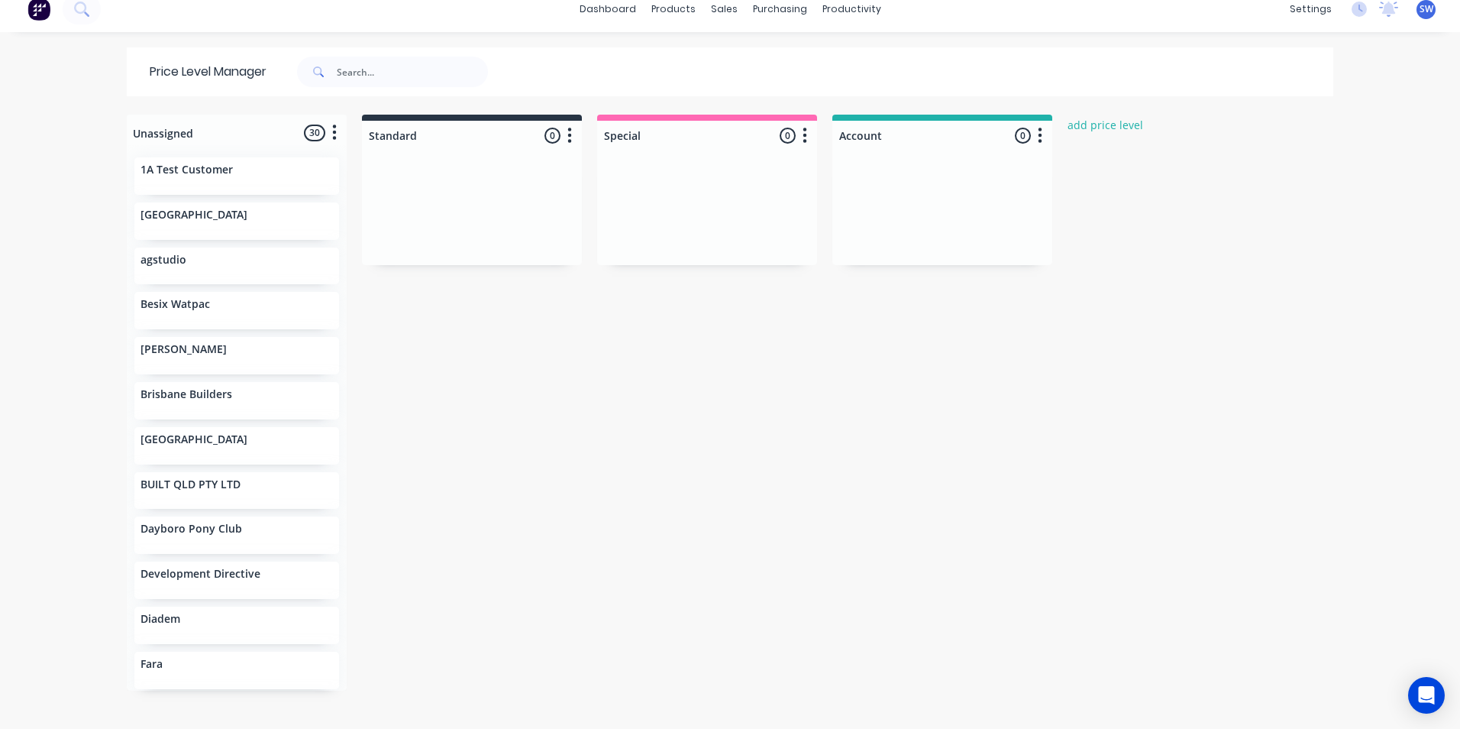
click at [199, 673] on div "Fara" at bounding box center [237, 666] width 192 height 16
click at [234, 357] on div "[PERSON_NAME]" at bounding box center [237, 351] width 192 height 16
click at [189, 181] on div "1A Test Customer" at bounding box center [236, 175] width 205 height 37
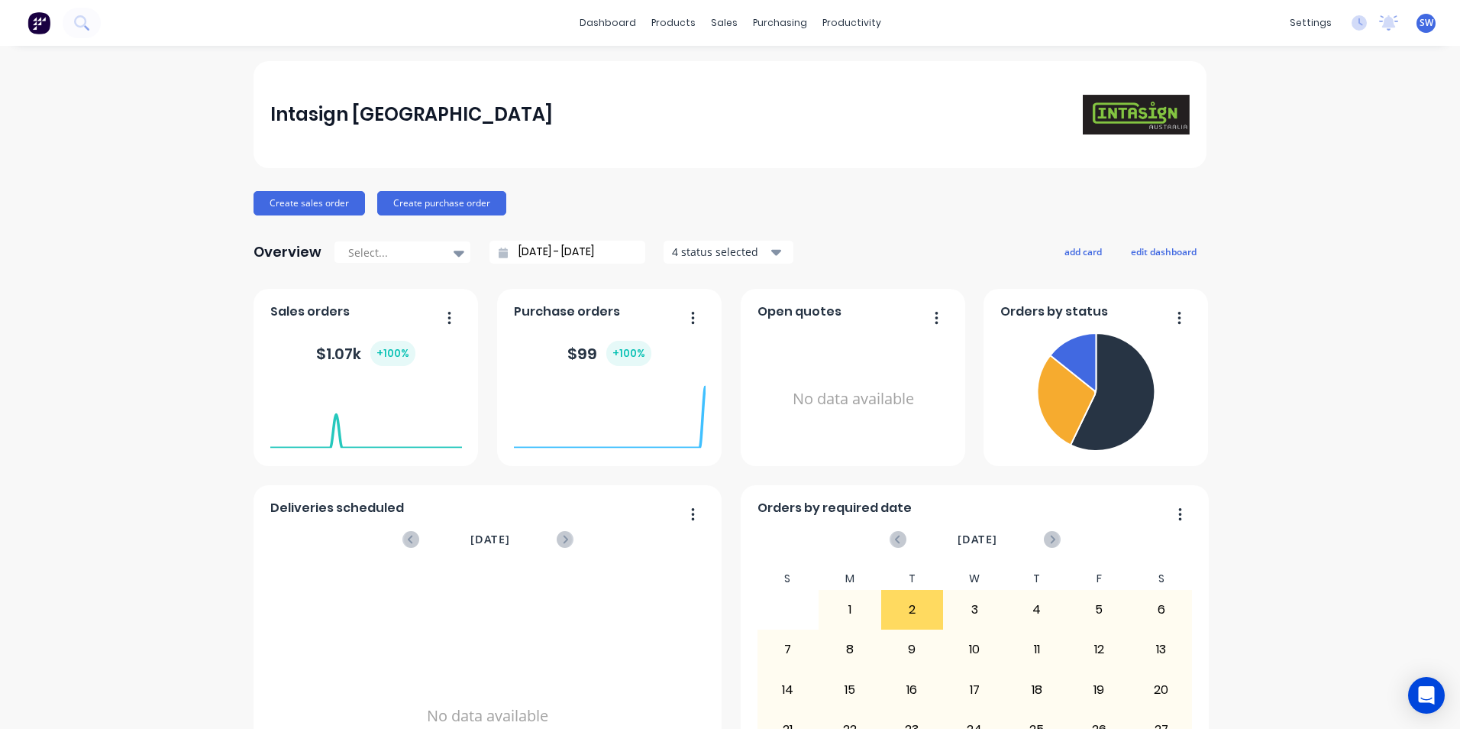
click at [935, 315] on icon "button" at bounding box center [937, 317] width 4 height 15
drag, startPoint x: 811, startPoint y: 307, endPoint x: 824, endPoint y: 302, distance: 14.0
click at [812, 307] on span "Open quotes" at bounding box center [800, 311] width 84 height 18
click at [823, 404] on div "No data available" at bounding box center [854, 399] width 192 height 144
click at [899, 401] on div "No data available" at bounding box center [854, 399] width 192 height 144
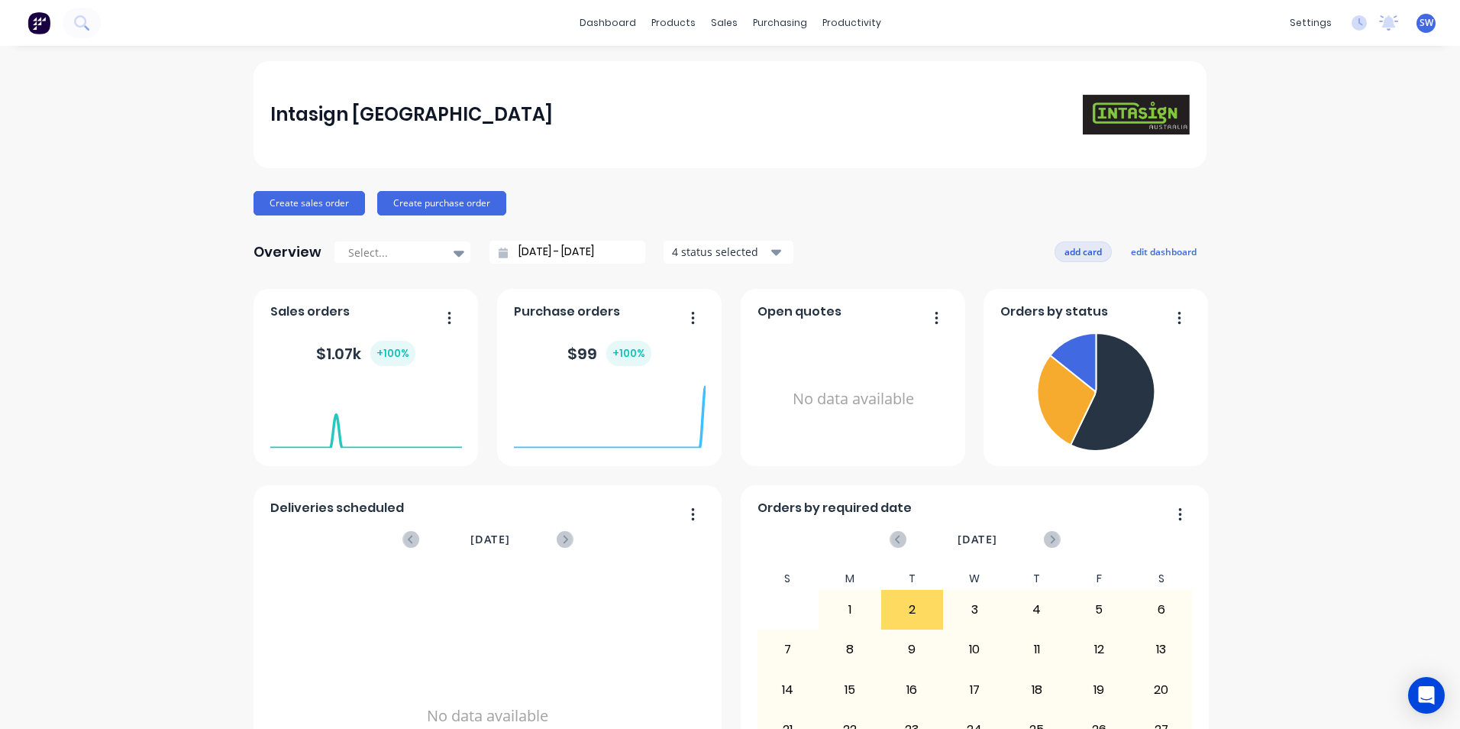
click at [1076, 254] on button "add card" at bounding box center [1083, 251] width 57 height 20
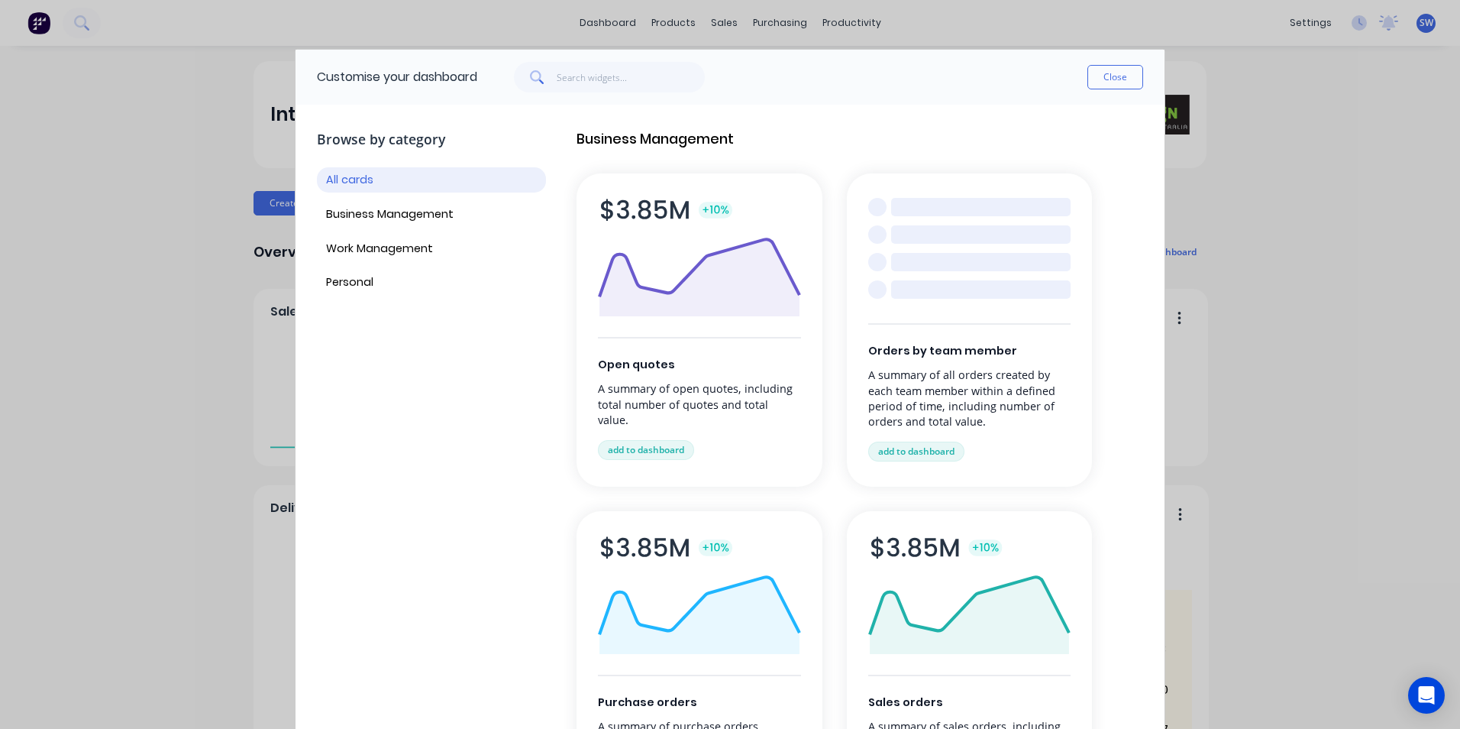
click at [1117, 79] on button "Close" at bounding box center [1115, 77] width 56 height 24
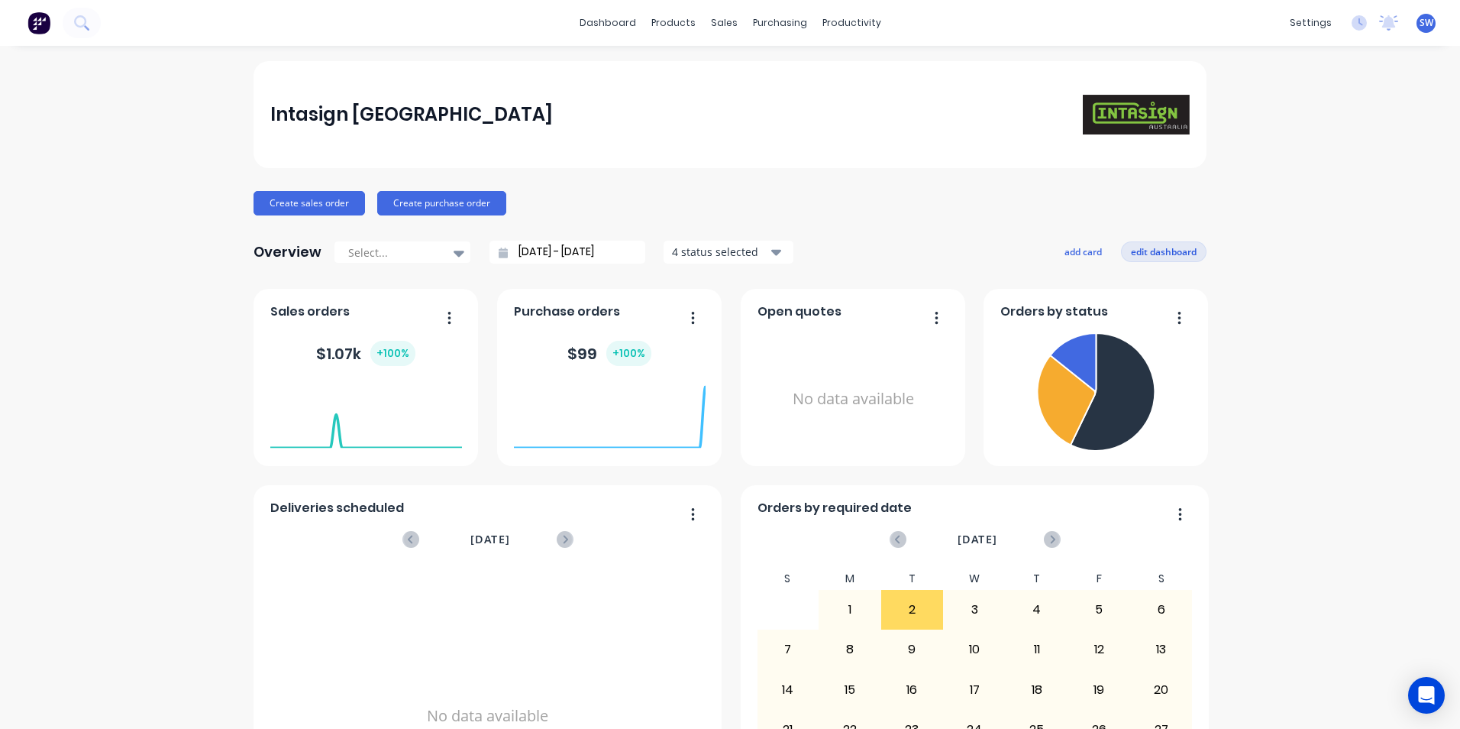
click at [1165, 244] on button "edit dashboard" at bounding box center [1164, 251] width 86 height 20
click at [1157, 249] on button "save dashboard" at bounding box center [1162, 251] width 89 height 20
click at [454, 252] on icon at bounding box center [459, 253] width 11 height 6
click at [677, 21] on div "products" at bounding box center [674, 22] width 60 height 23
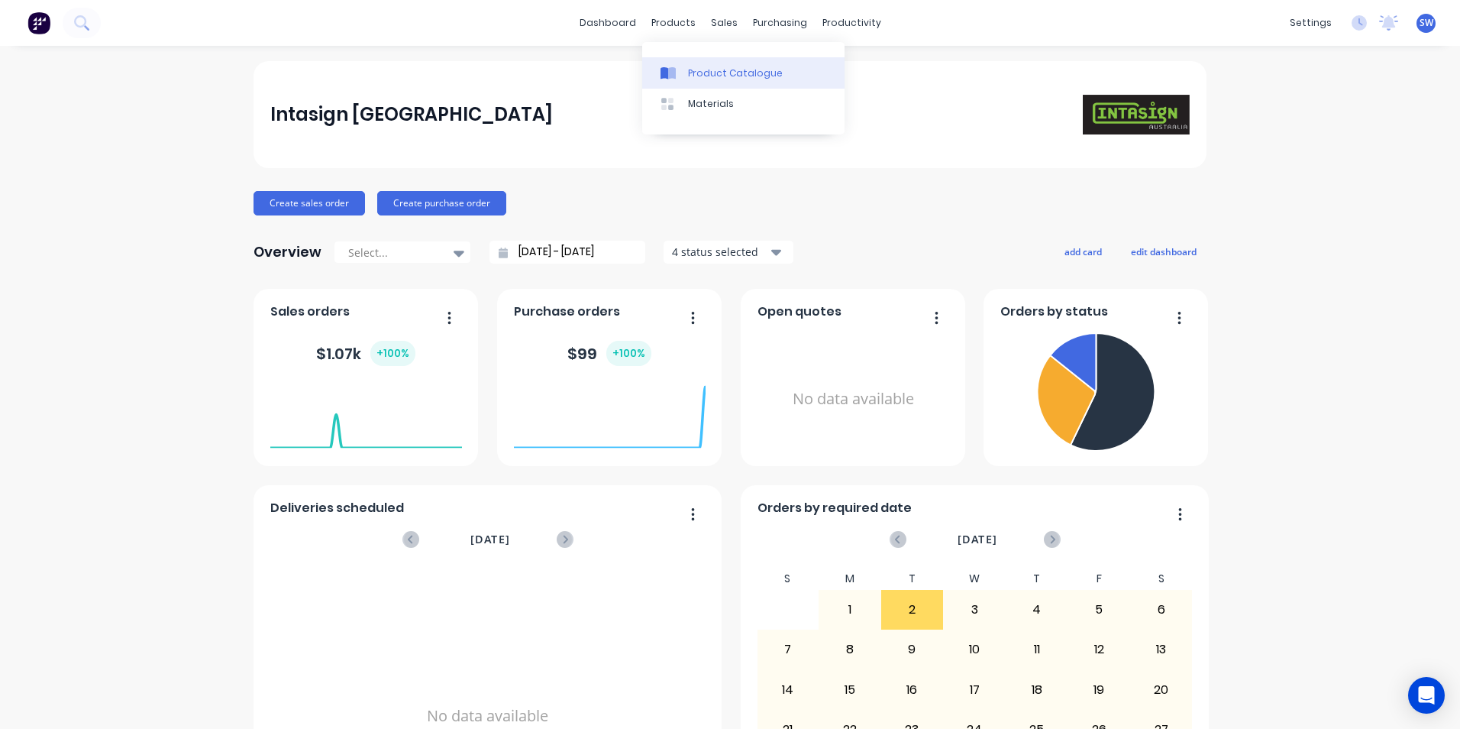
click at [701, 68] on div "Product Catalogue" at bounding box center [735, 73] width 95 height 14
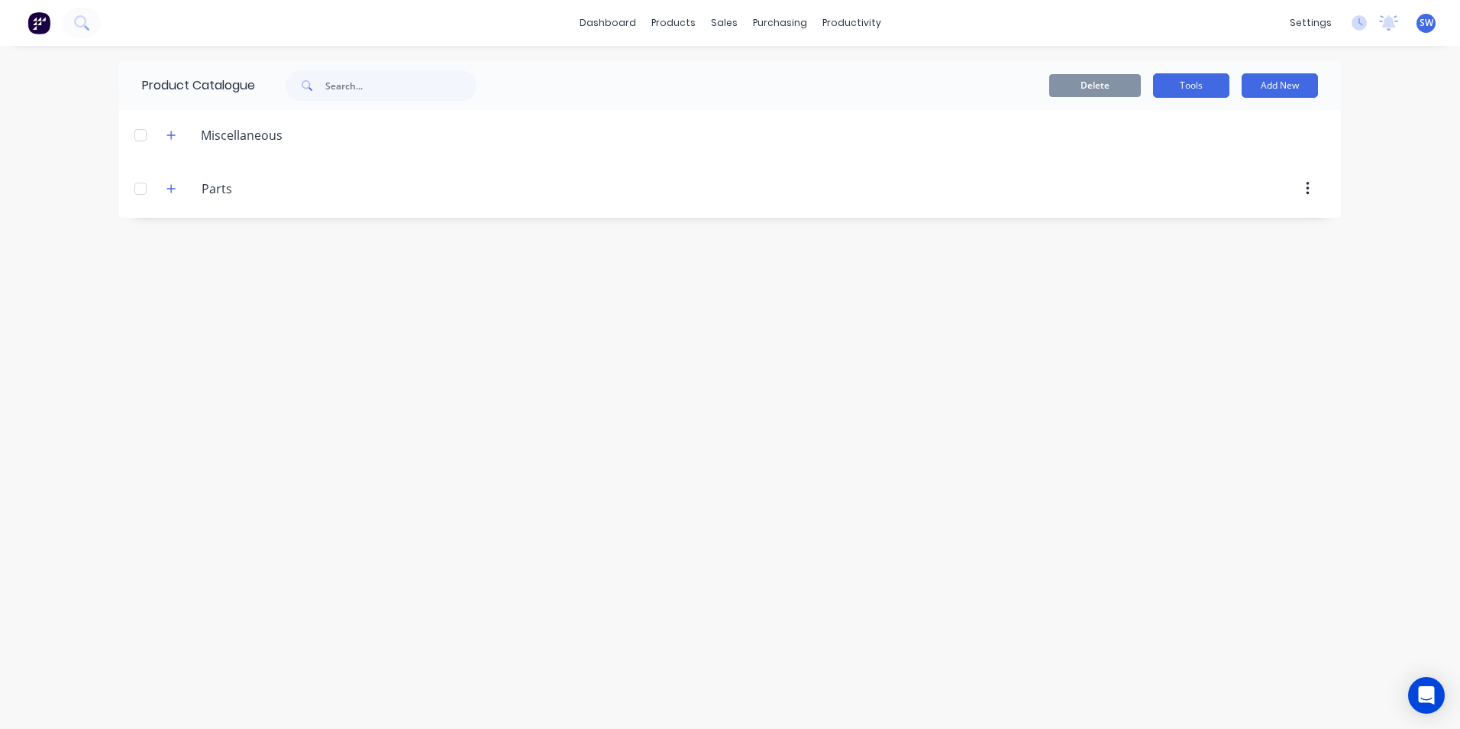
click at [1191, 79] on button "Tools" at bounding box center [1191, 85] width 76 height 24
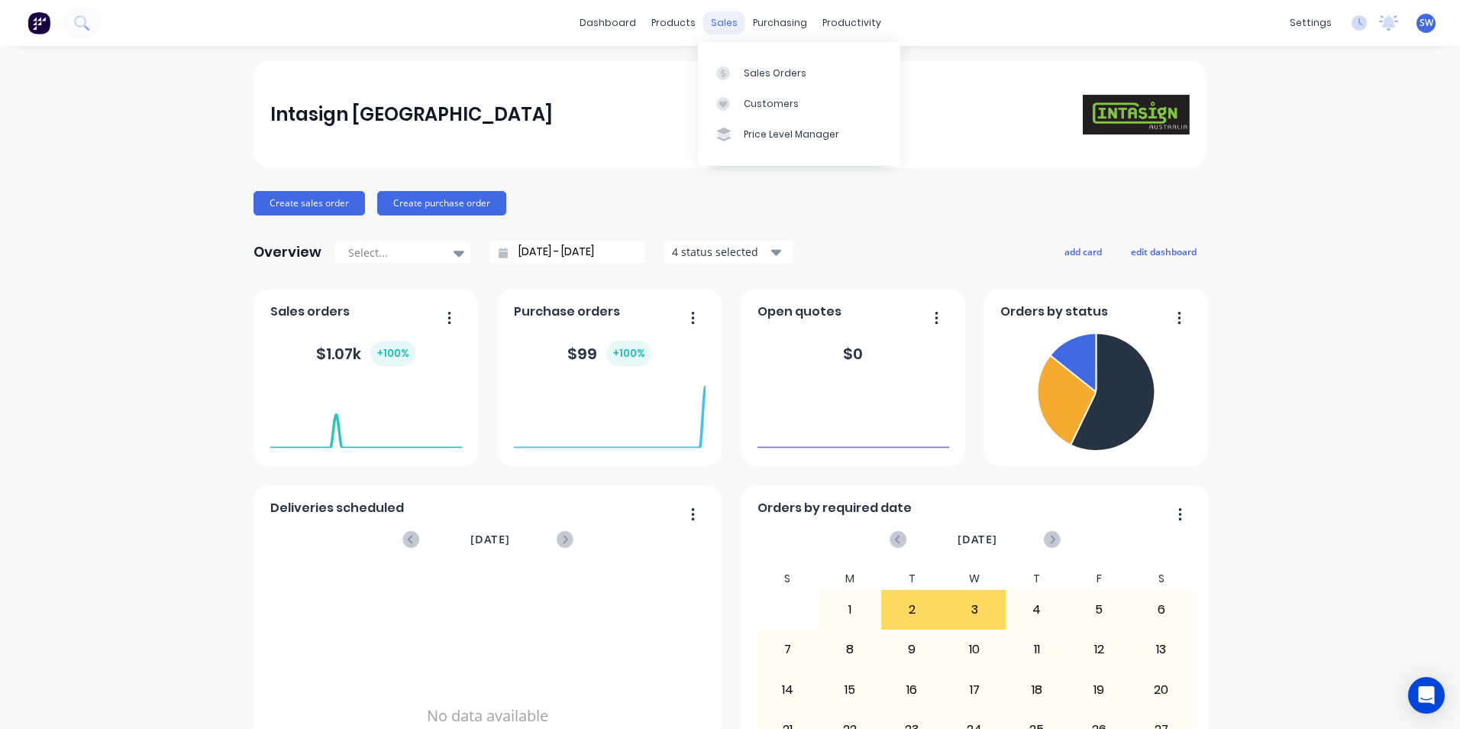
click at [714, 17] on div "sales" at bounding box center [724, 22] width 42 height 23
click at [769, 73] on div "Sales Orders" at bounding box center [775, 73] width 63 height 14
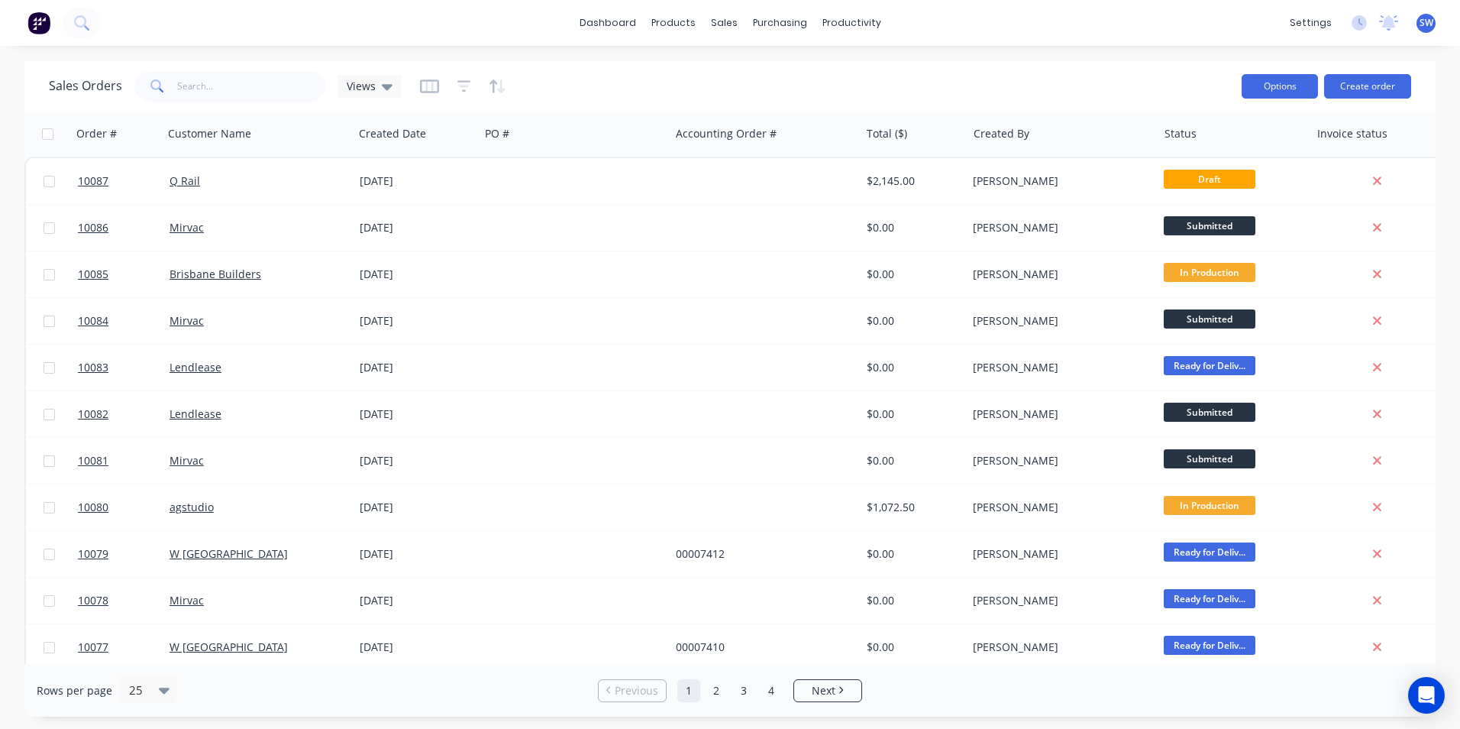
click at [1289, 79] on button "Options" at bounding box center [1280, 86] width 76 height 24
click at [39, 19] on img at bounding box center [38, 22] width 23 height 23
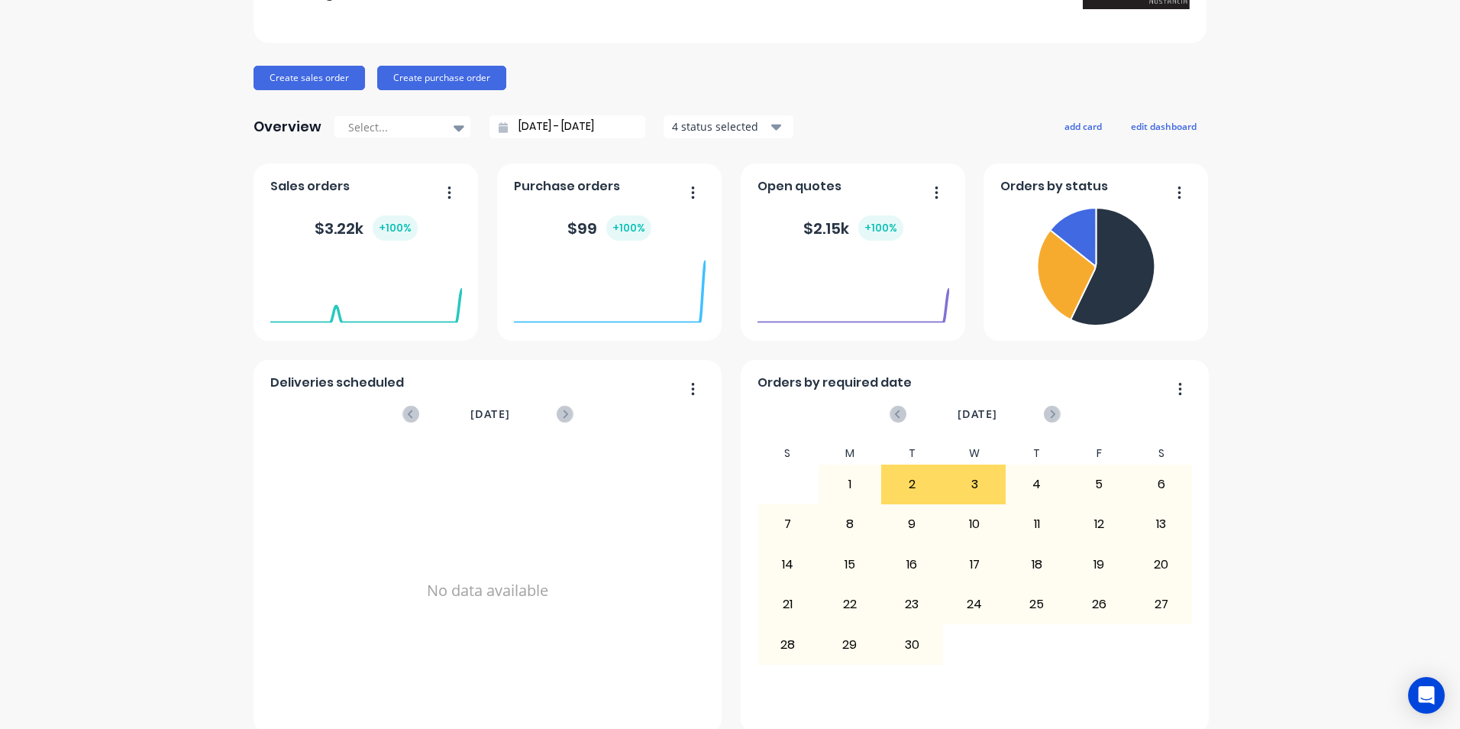
scroll to position [145, 0]
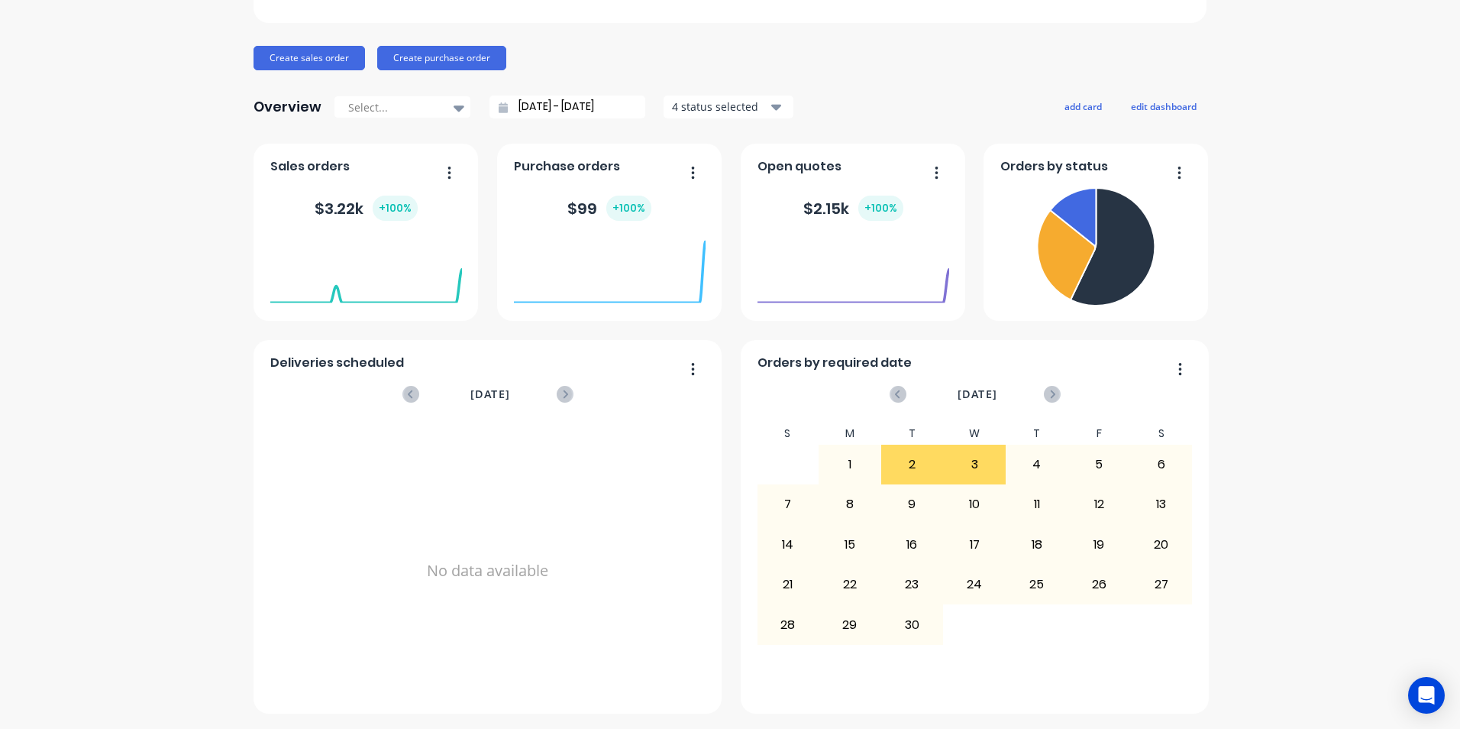
click at [934, 173] on button "button" at bounding box center [931, 174] width 32 height 24
click at [1367, 297] on div "Intasign Australia Create sales order Create purchase order Overview Select... …" at bounding box center [730, 314] width 1460 height 797
click at [477, 555] on div "No data available" at bounding box center [487, 570] width 435 height 296
click at [493, 570] on div "No data available" at bounding box center [487, 570] width 435 height 296
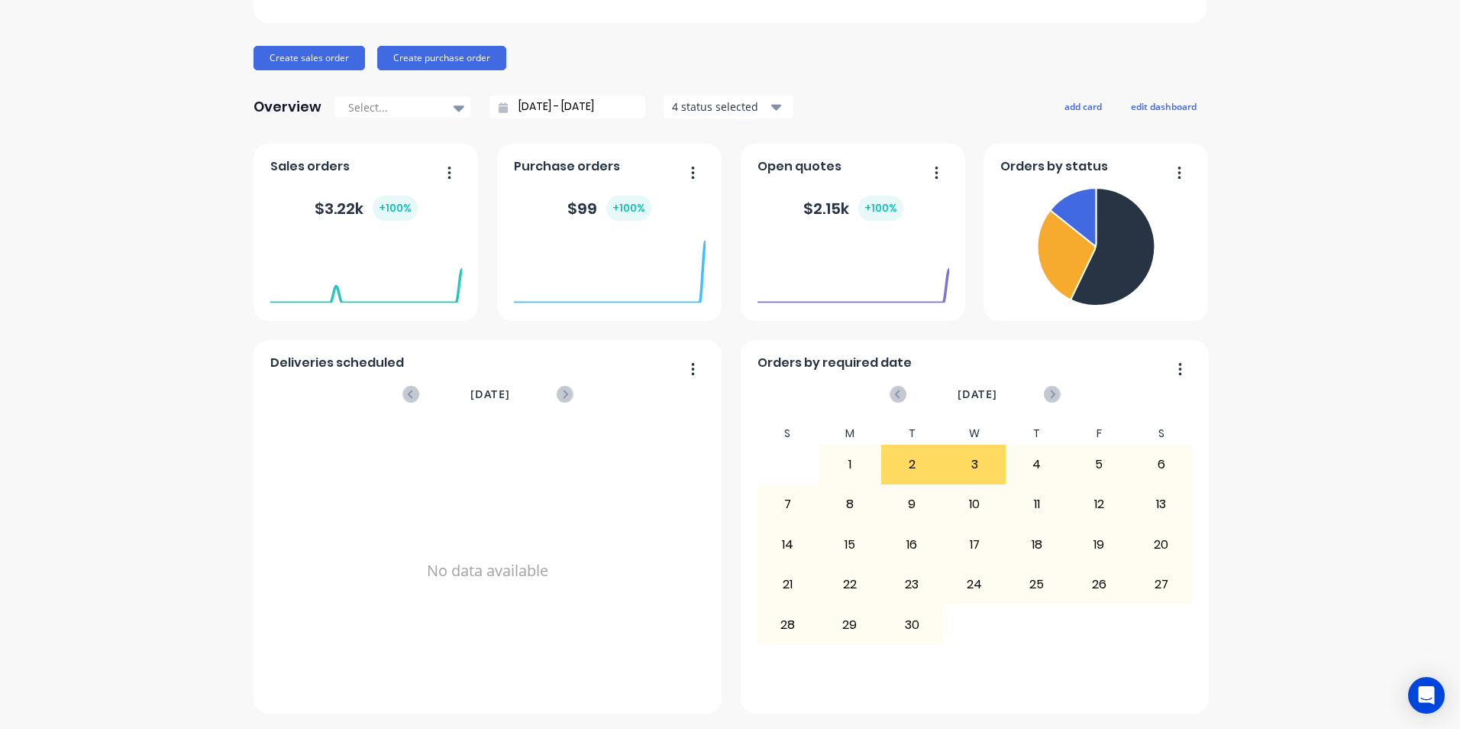
drag, startPoint x: 493, startPoint y: 570, endPoint x: 389, endPoint y: 565, distance: 104.7
click at [389, 565] on div "No data available" at bounding box center [487, 570] width 435 height 296
